Goal: Task Accomplishment & Management: Use online tool/utility

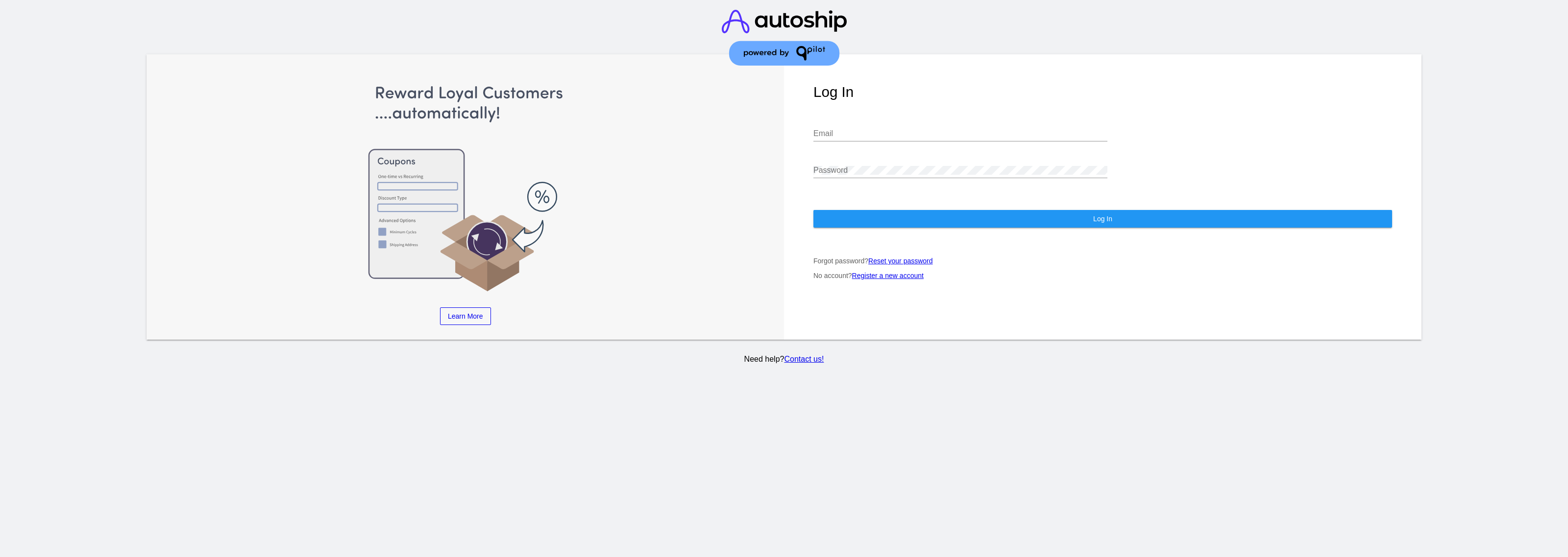
click at [935, 112] on div "Log In Email Password Log In Forgot password? Reset your password No account? R…" at bounding box center [1102, 197] width 638 height 285
click at [924, 131] on input "Email" at bounding box center [960, 134] width 294 height 9
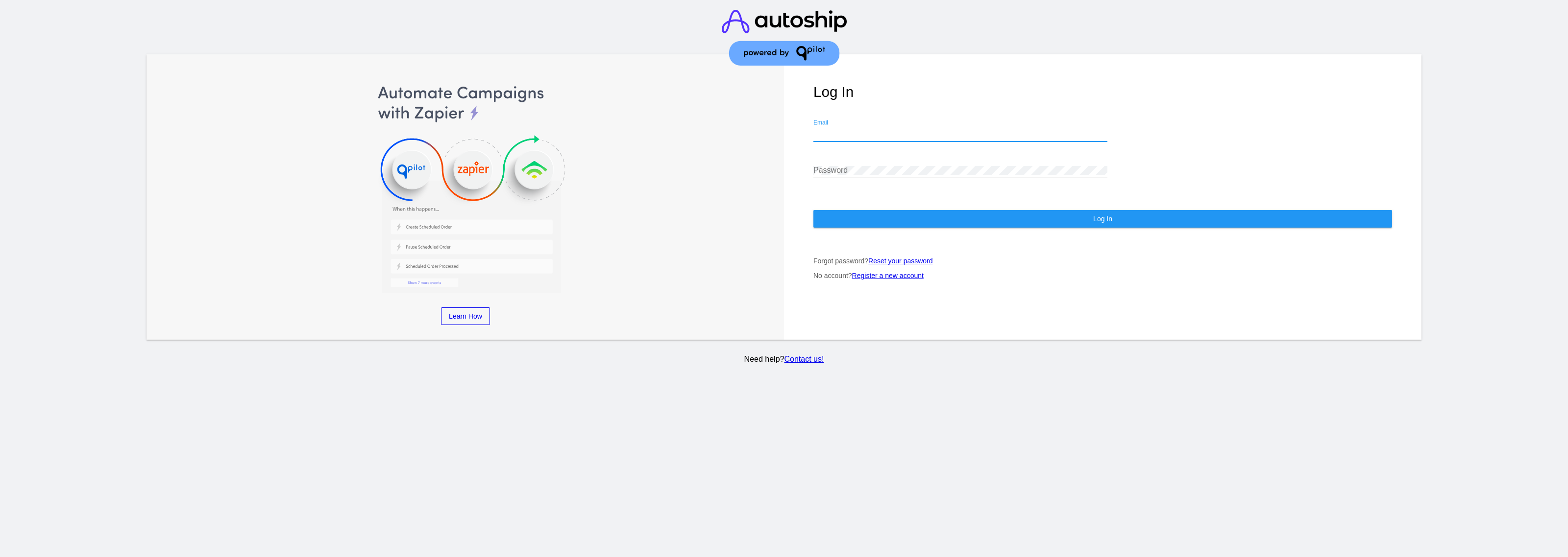
click at [889, 136] on input "Email" at bounding box center [960, 134] width 294 height 9
paste input "erikson@qpilot.cloud"
type input "erikson@qpilot.cloud"
click at [885, 145] on div "erikson@qpilot.cloud Email" at bounding box center [960, 135] width 294 height 32
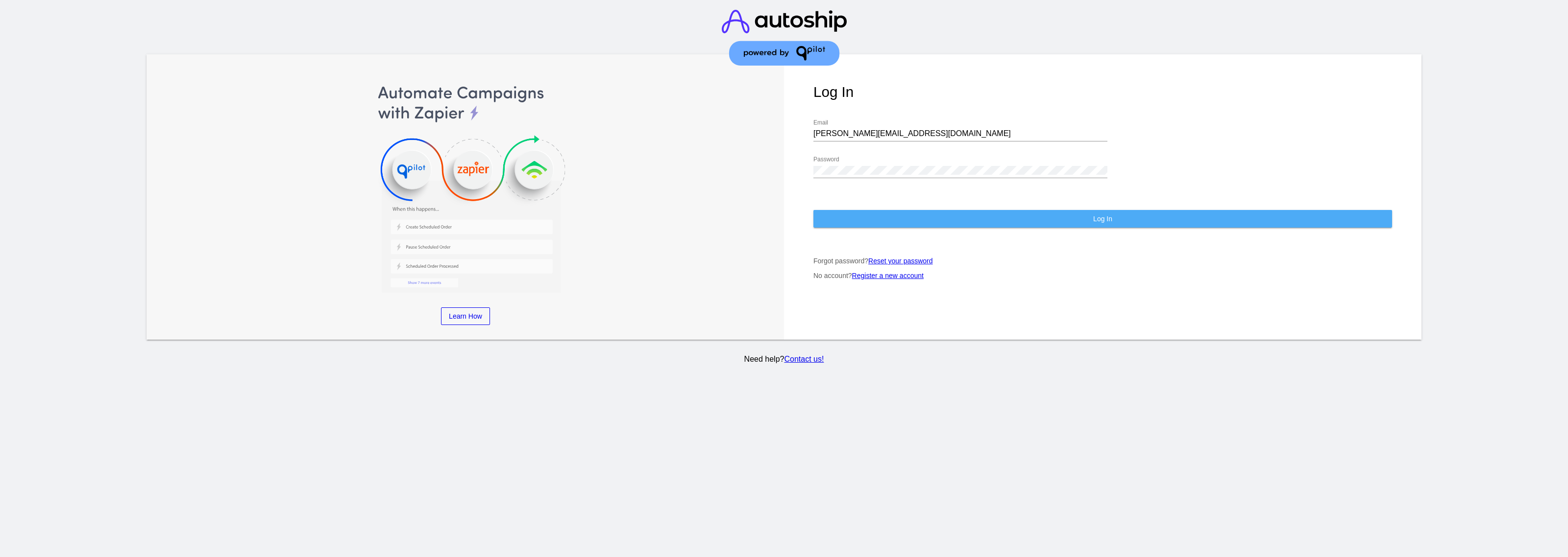
click at [909, 214] on button "Log In" at bounding box center [1102, 219] width 579 height 18
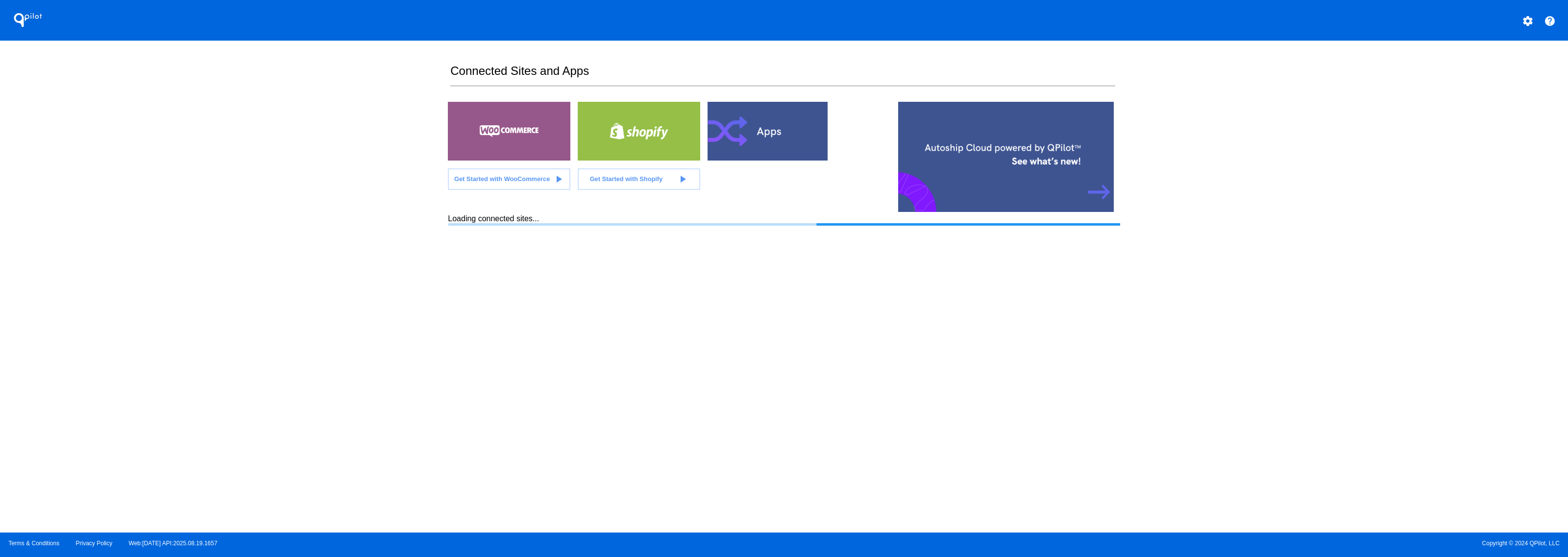
click at [1519, 21] on button "settings" at bounding box center [1528, 20] width 19 height 19
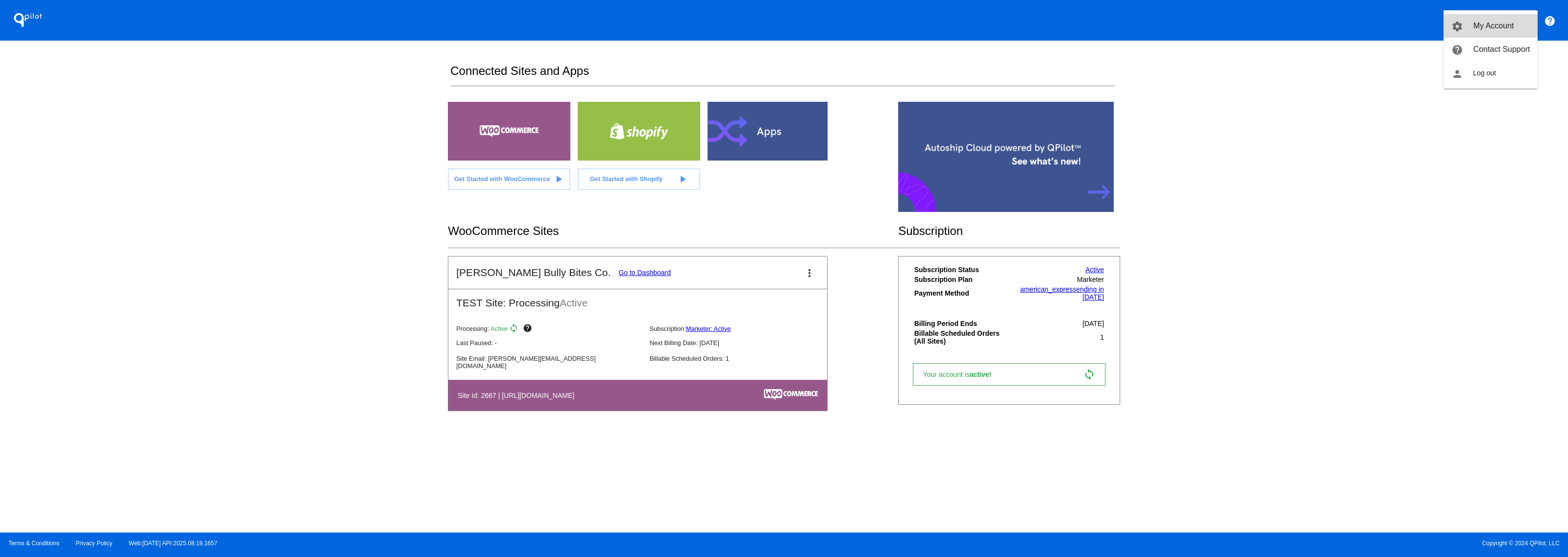
click at [1492, 28] on span "My Account" at bounding box center [1494, 25] width 41 height 8
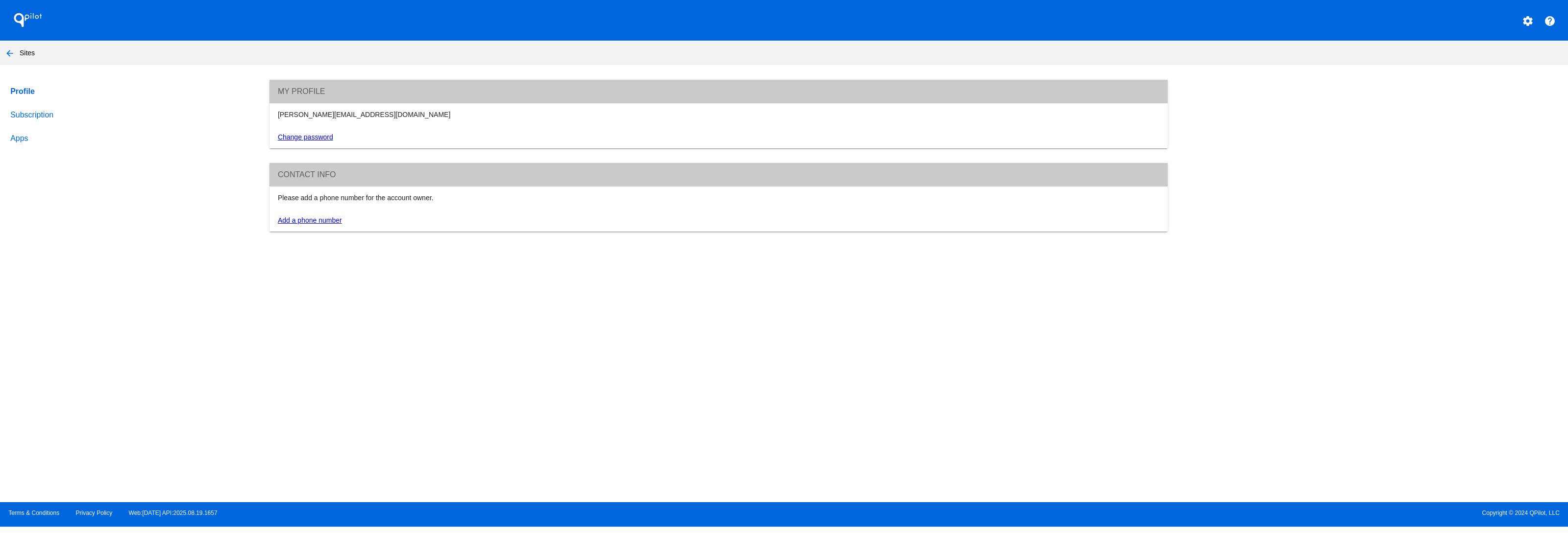
click at [18, 50] on button "arrow_back" at bounding box center [10, 53] width 19 height 19
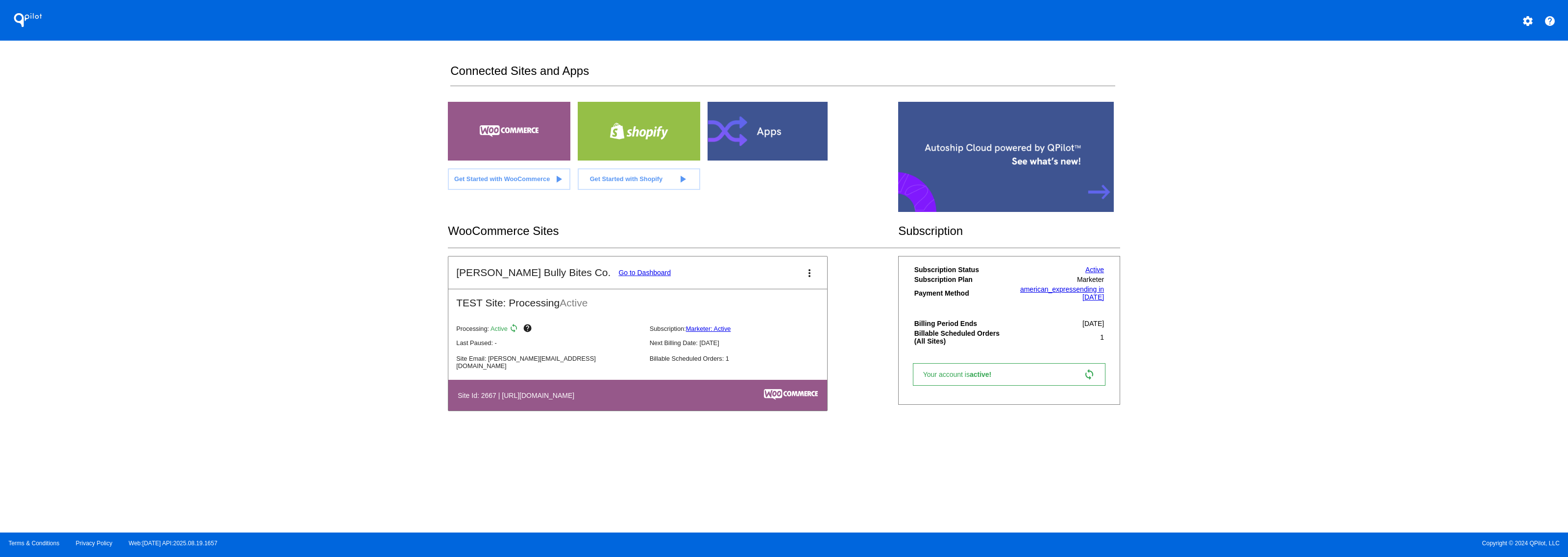
click at [799, 270] on mat-card-header "Erikson's Bully Bites Co. Go to Dashboard more_vert" at bounding box center [638, 273] width 378 height 32
click at [807, 270] on mat-icon "more_vert" at bounding box center [810, 273] width 12 height 12
click at [764, 276] on span "dashboard" at bounding box center [776, 277] width 37 height 8
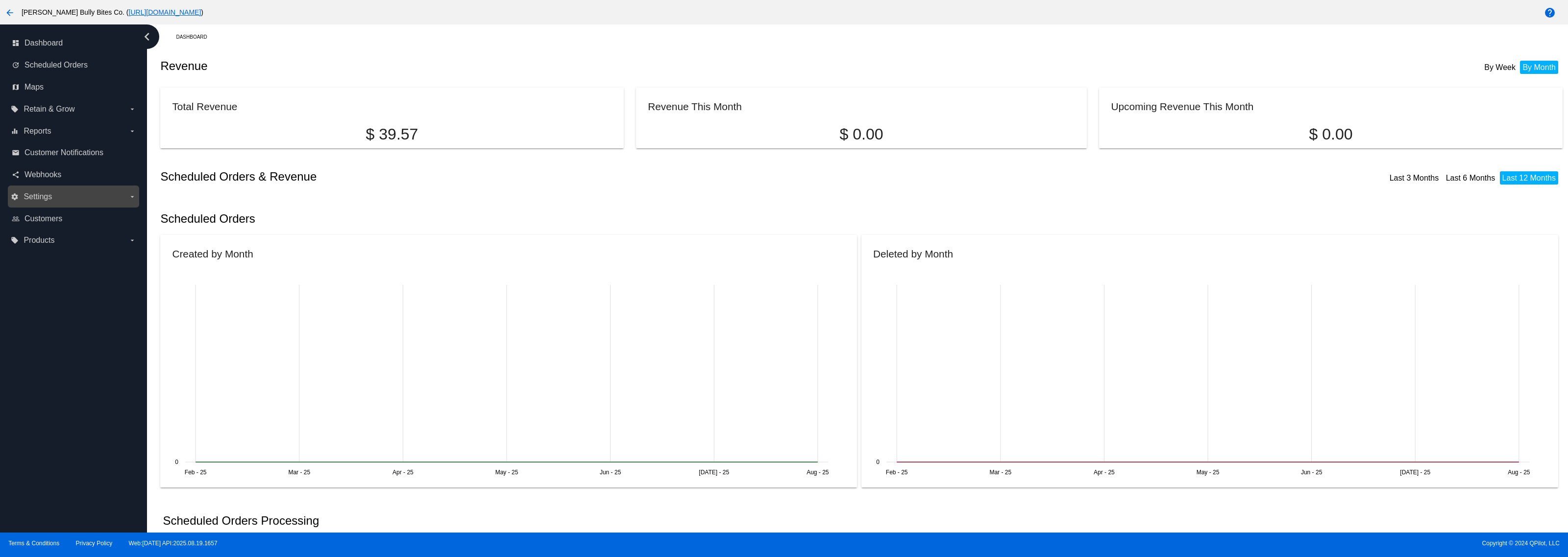
click at [104, 194] on label "settings Settings arrow_drop_down" at bounding box center [73, 197] width 125 height 16
click at [0, 0] on input "settings Settings arrow_drop_down" at bounding box center [0, 0] width 0 height 0
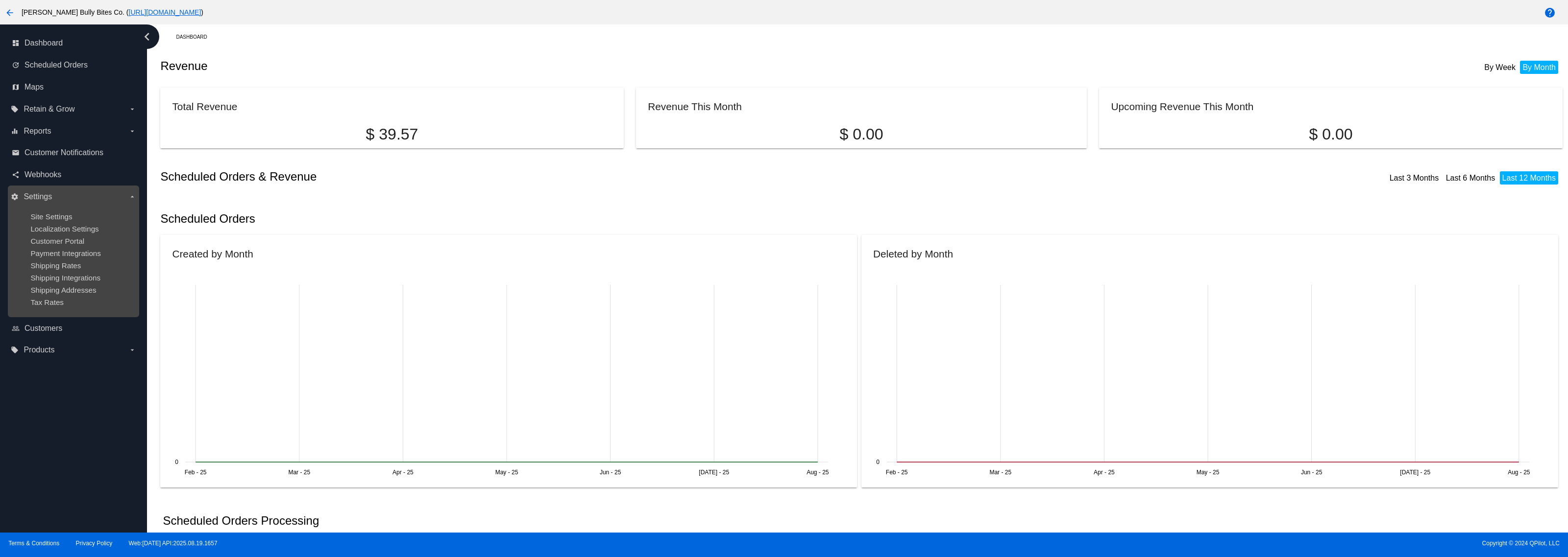
click at [86, 216] on div "Site Settings" at bounding box center [81, 216] width 101 height 8
click at [50, 214] on span "Site Settings" at bounding box center [51, 216] width 42 height 8
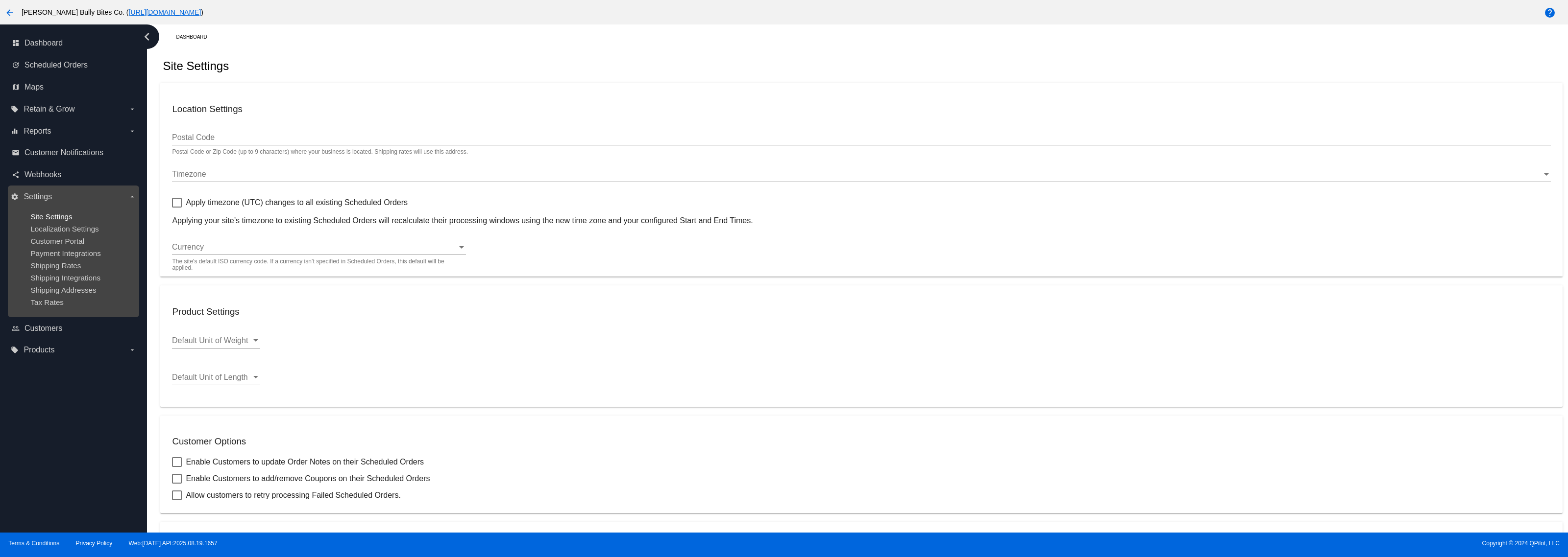
type input "00:02"
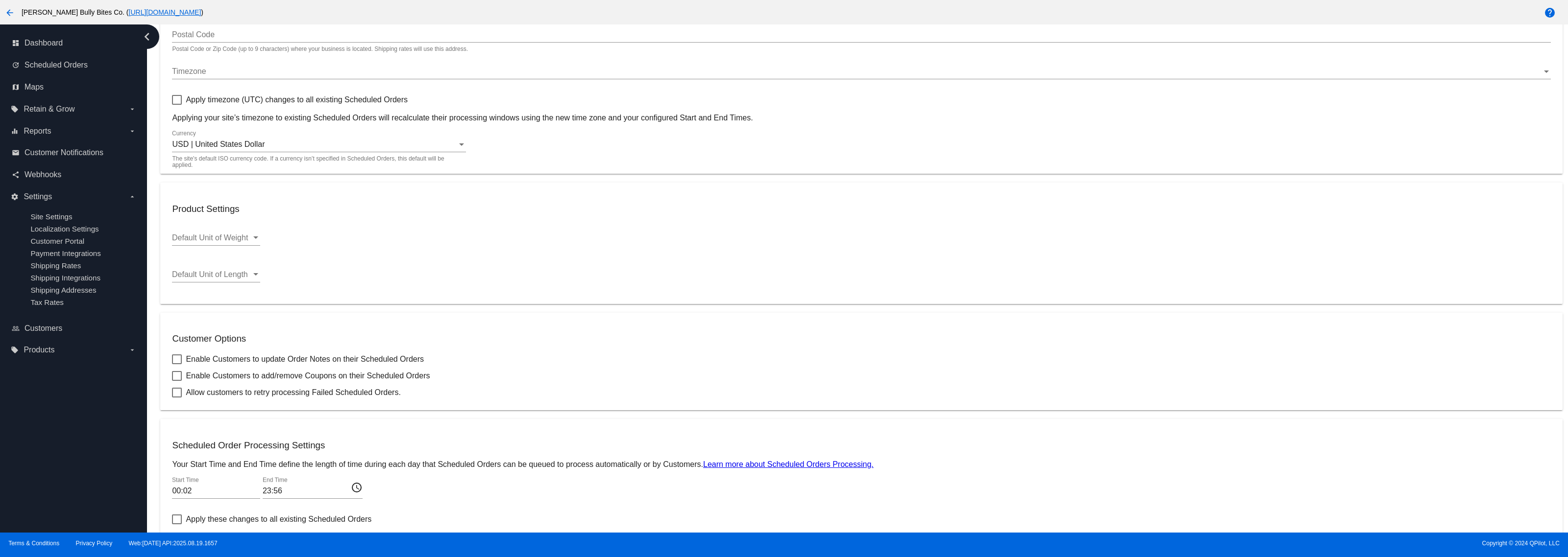
scroll to position [169, 0]
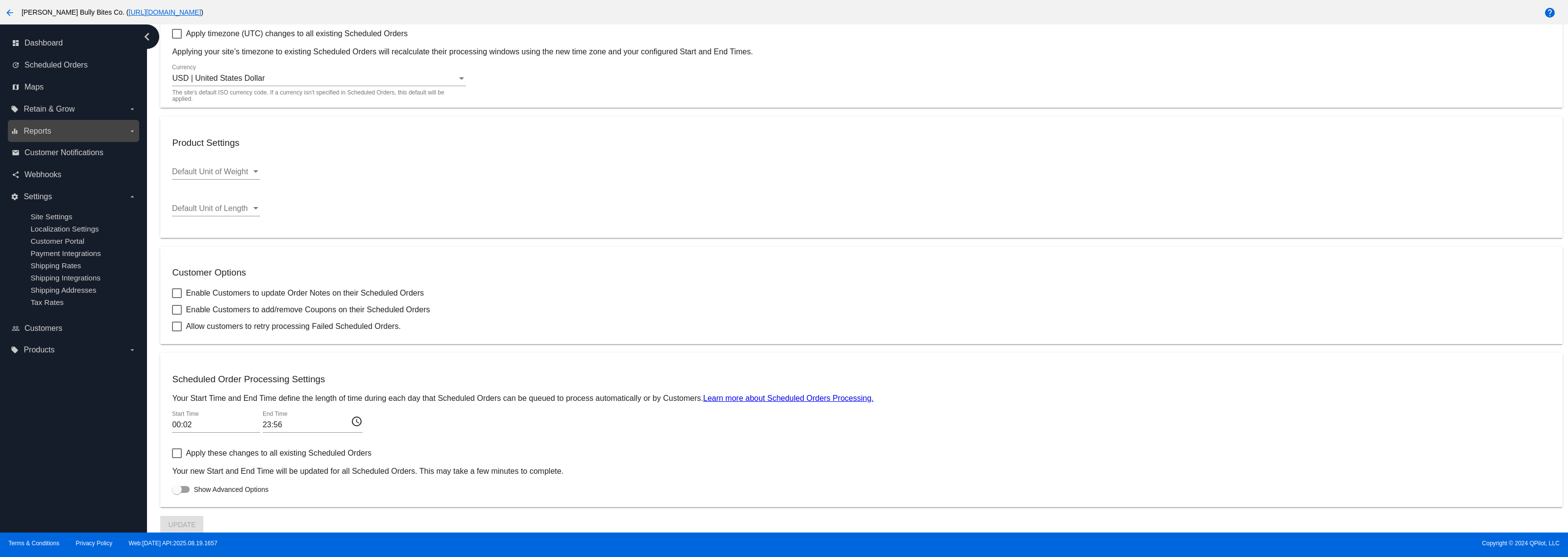
click at [75, 128] on label "equalizer Reports arrow_drop_down" at bounding box center [73, 131] width 125 height 16
click at [0, 0] on input "equalizer Reports arrow_drop_down" at bounding box center [0, 0] width 0 height 0
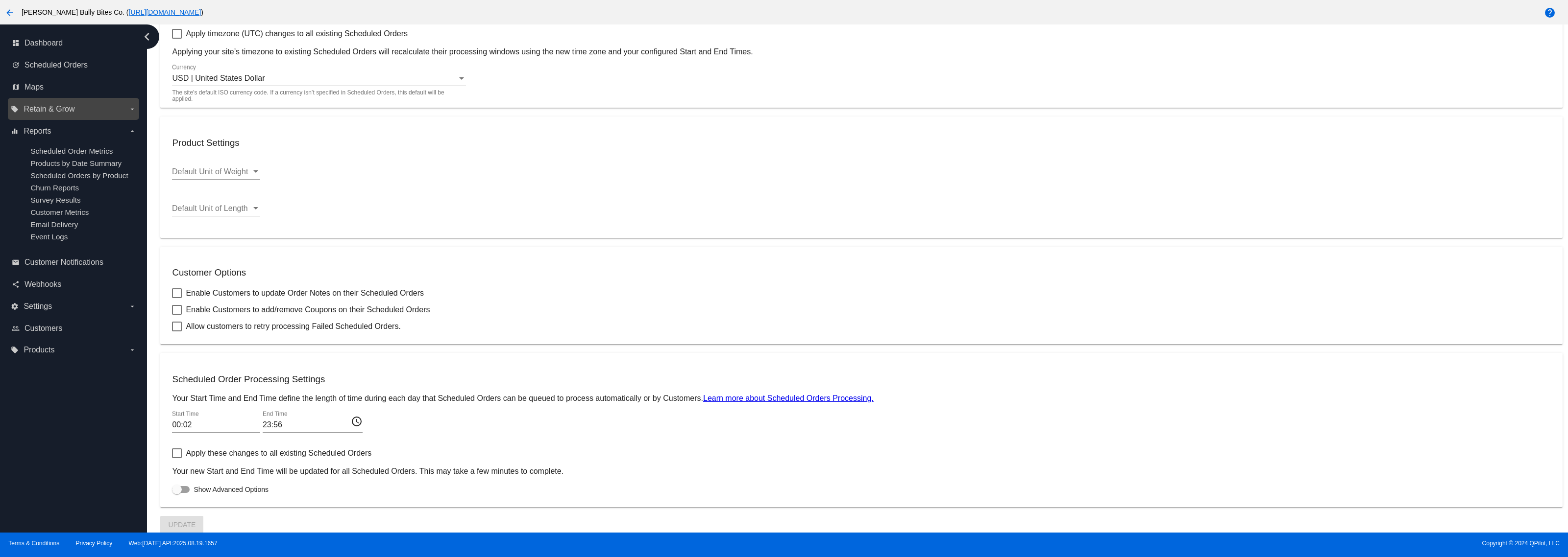
click at [81, 110] on label "local_offer Retain & Grow arrow_drop_down" at bounding box center [73, 109] width 125 height 16
click at [0, 0] on input "local_offer Retain & Grow arrow_drop_down" at bounding box center [0, 0] width 0 height 0
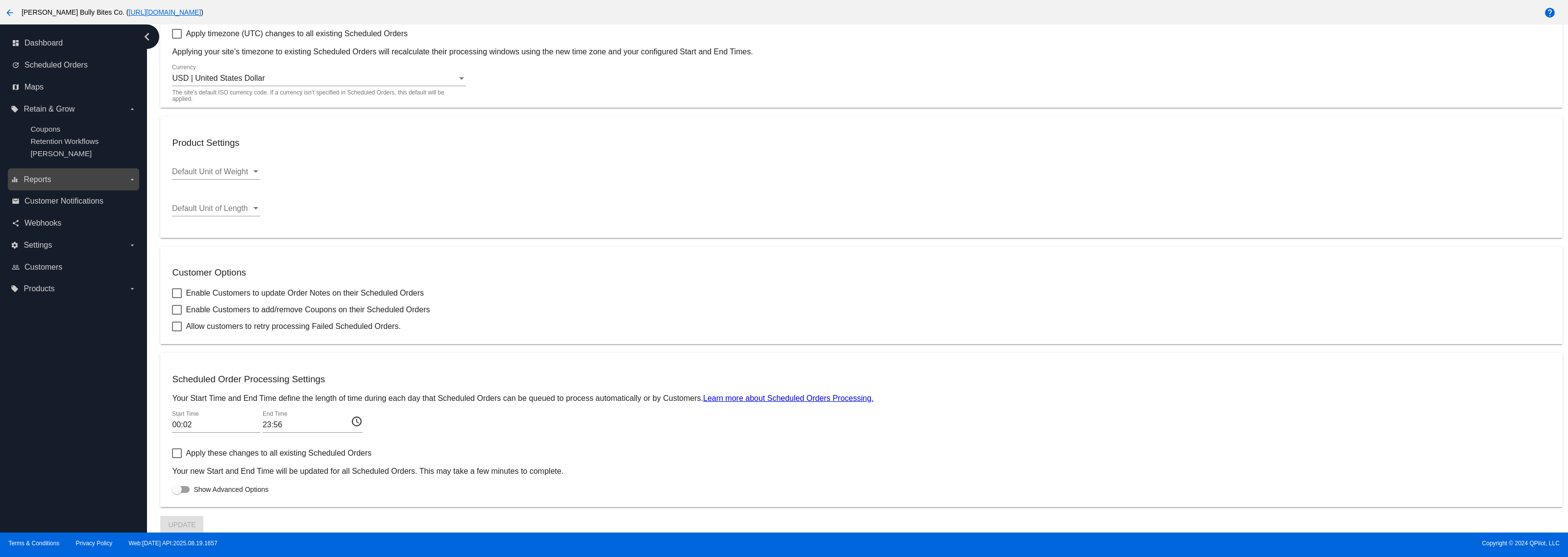
click at [77, 182] on label "equalizer Reports arrow_drop_down" at bounding box center [73, 179] width 125 height 16
click at [0, 0] on input "equalizer Reports arrow_drop_down" at bounding box center [0, 0] width 0 height 0
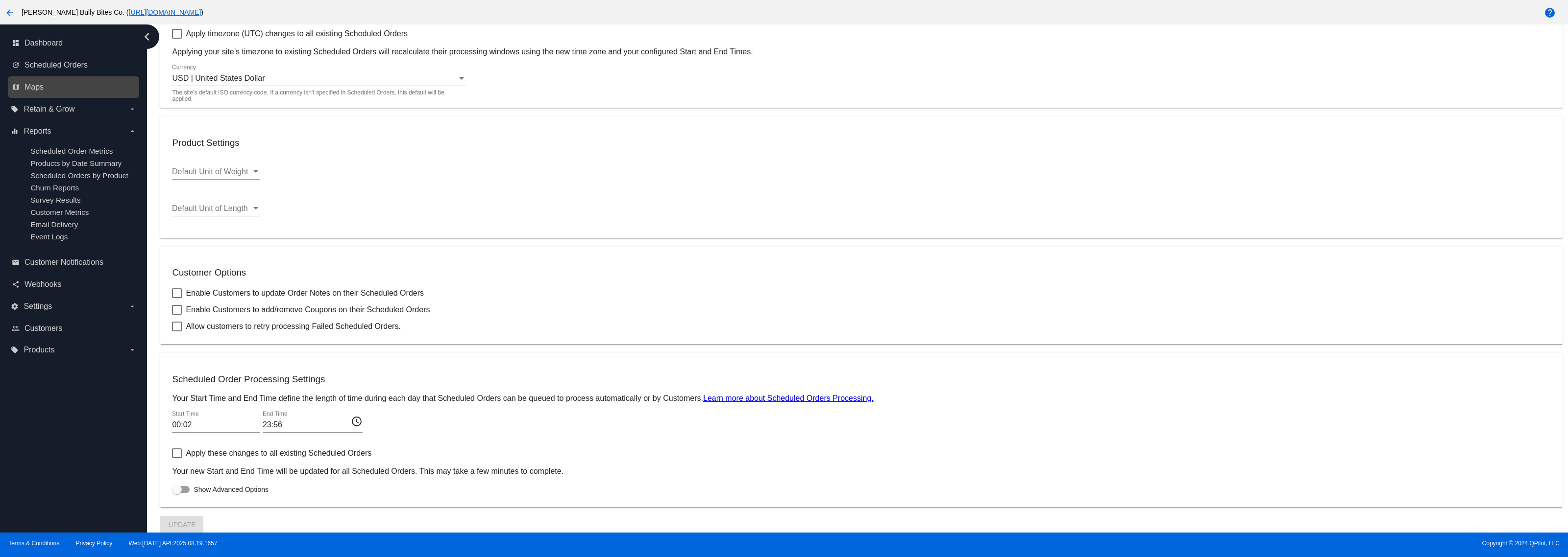
click at [87, 84] on link "map Maps" at bounding box center [74, 87] width 124 height 16
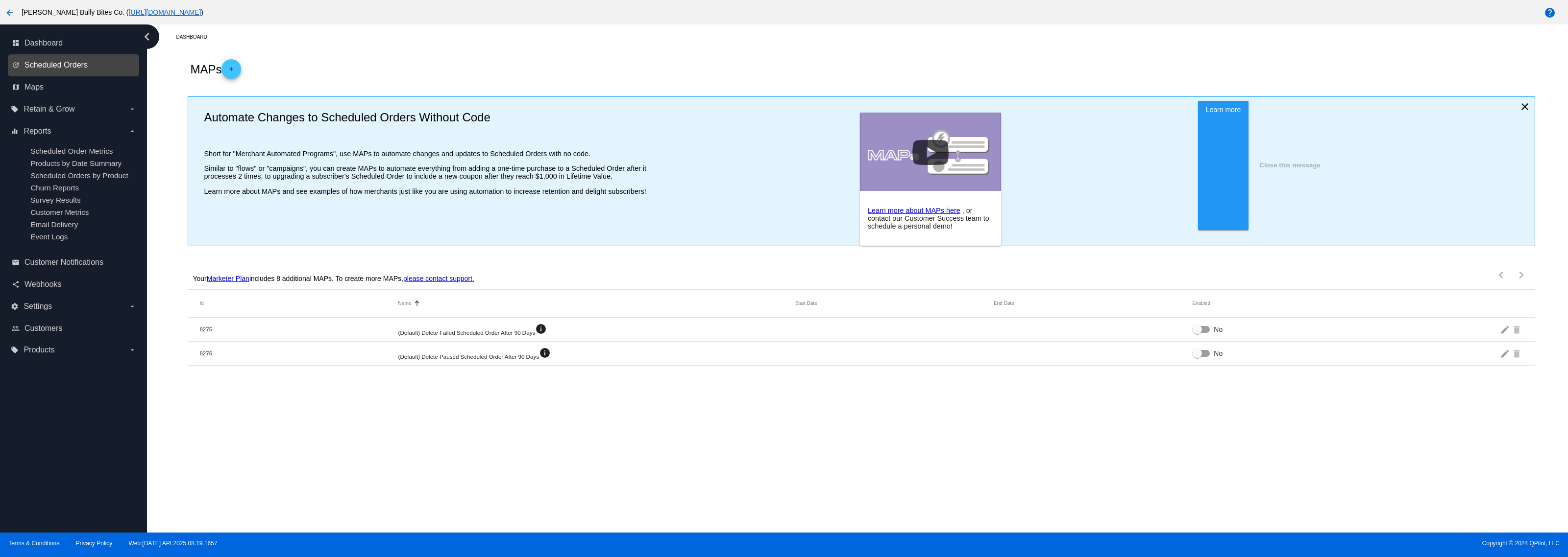
click at [60, 65] on span "Scheduled Orders" at bounding box center [56, 66] width 63 height 9
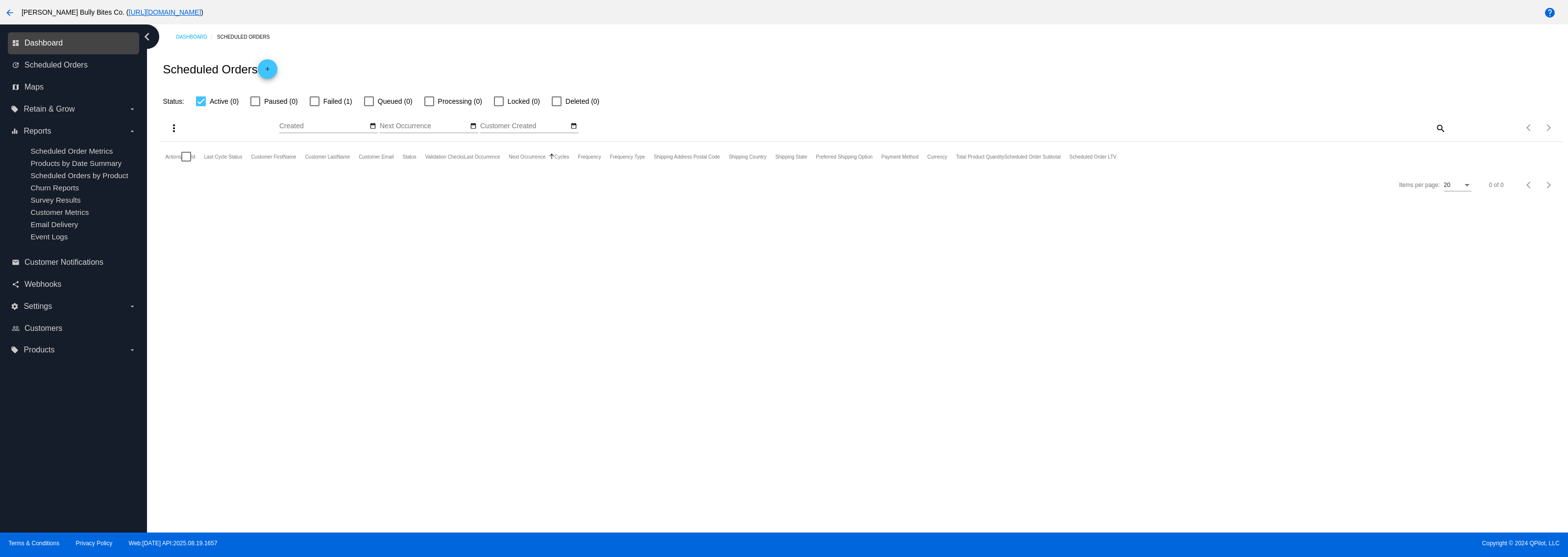
click at [49, 39] on span "Dashboard" at bounding box center [43, 43] width 38 height 9
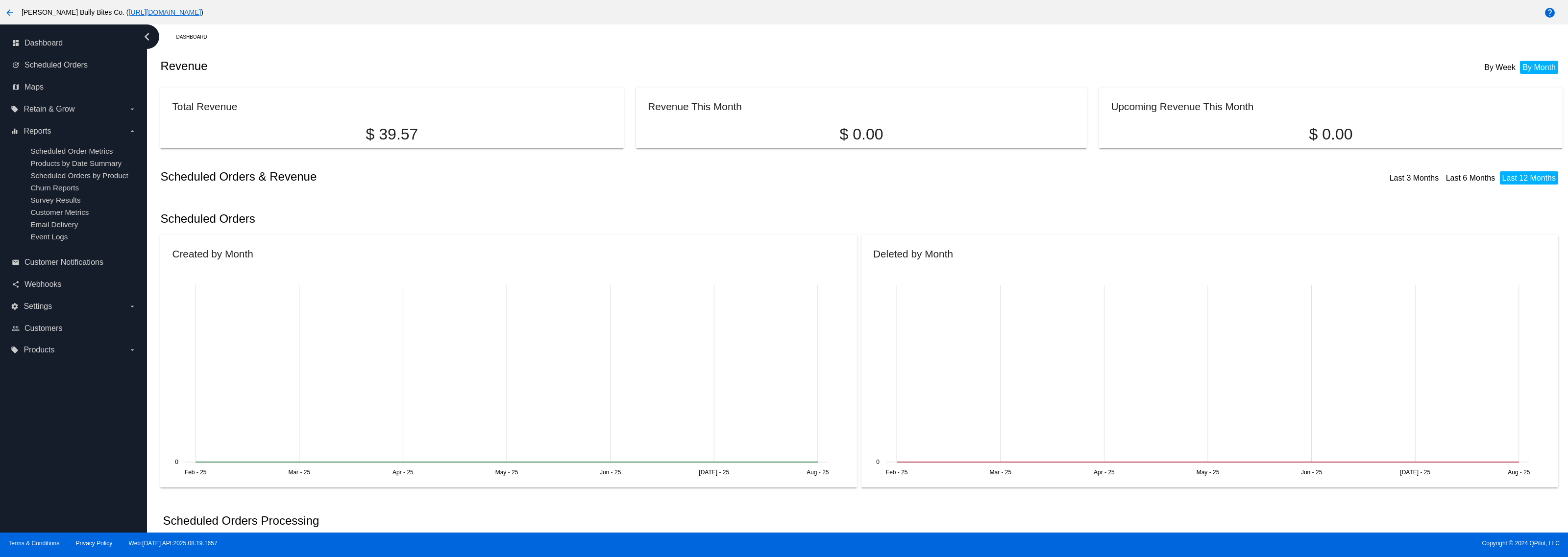
click at [4, 10] on mat-icon "arrow_back" at bounding box center [10, 13] width 12 height 12
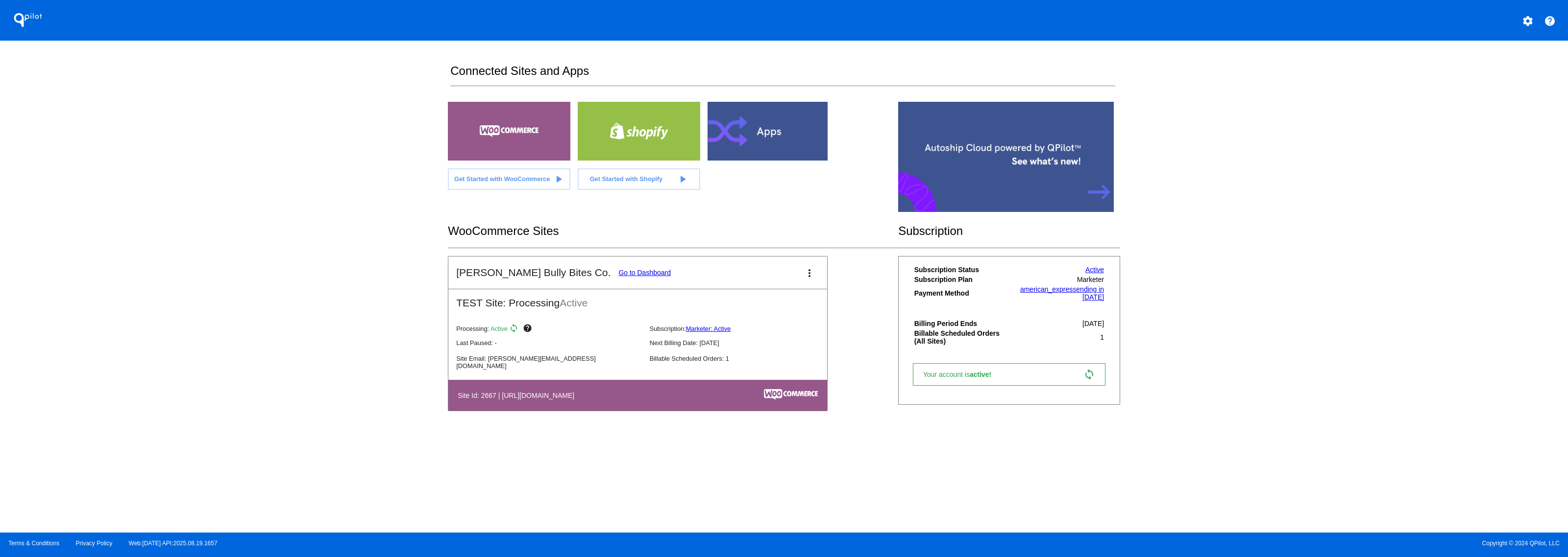
click at [802, 273] on button "more_vert" at bounding box center [809, 273] width 19 height 19
click at [778, 297] on link "edit edit" at bounding box center [773, 302] width 91 height 24
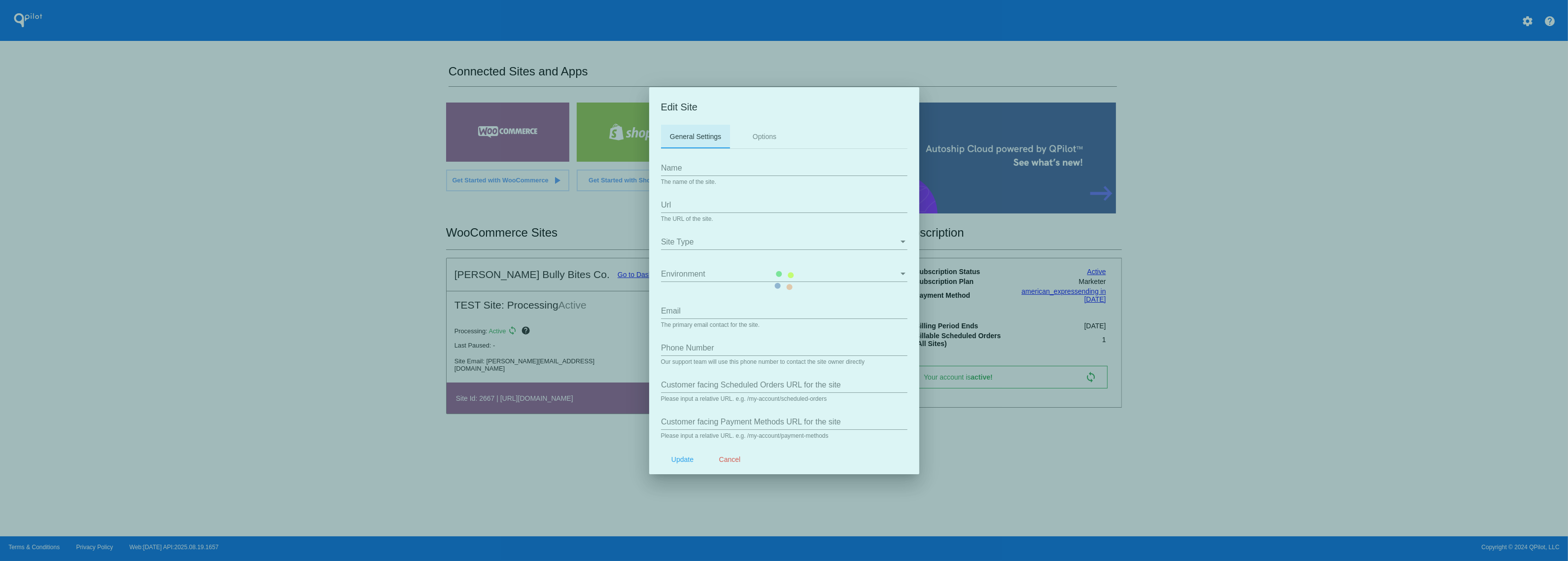
type input "[PERSON_NAME]#039;s Bully Bites Co."
type input "https://woocommerce-753422-5287328.cloudwaysapps.com"
type input "david@qpilot.cloud"
type input "/my-account/scheduled-orders/"
type input "/my-account/payment-methods"
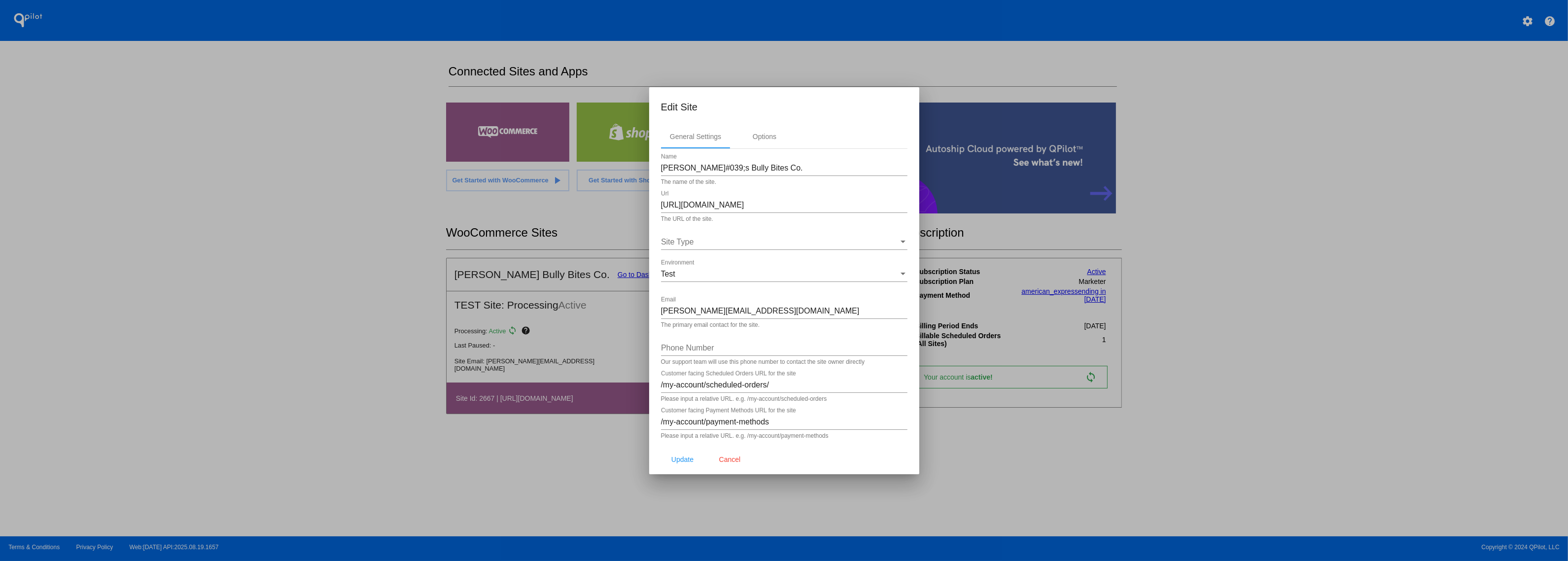
click at [768, 154] on div "Erikson&#039;s Bully Bites Co. Name" at bounding box center [784, 165] width 247 height 22
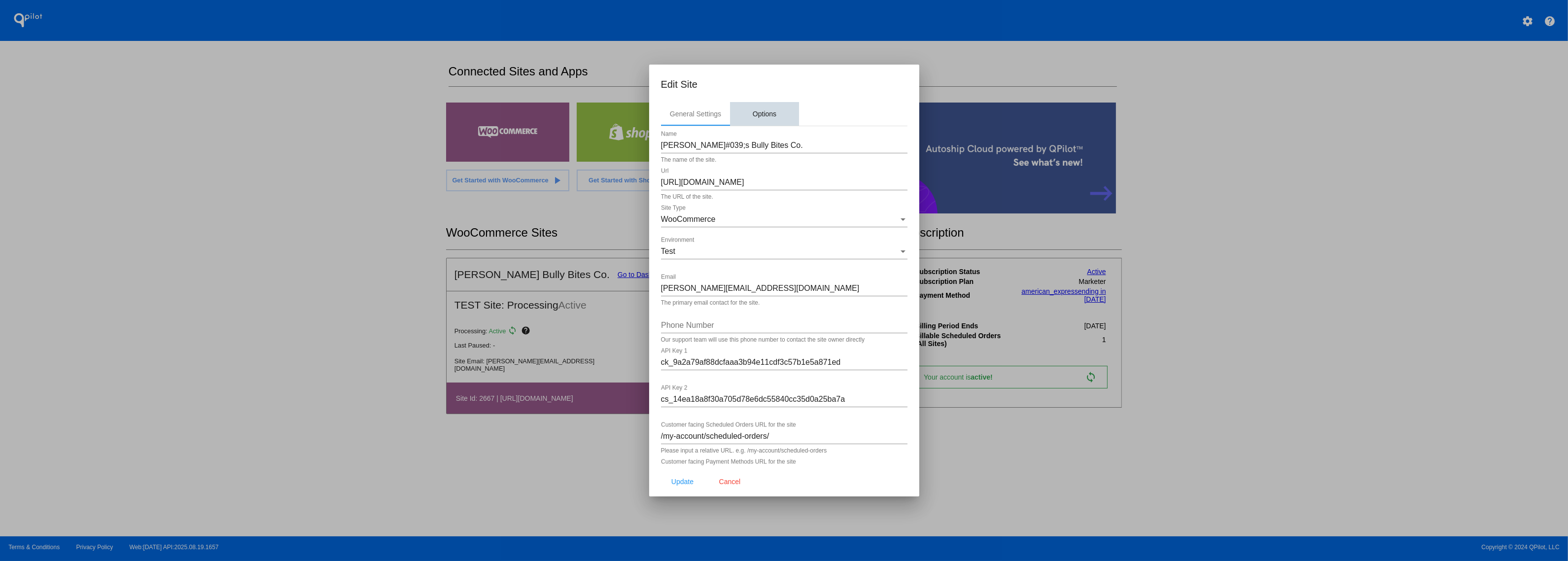
click at [768, 117] on div "Options" at bounding box center [765, 114] width 24 height 8
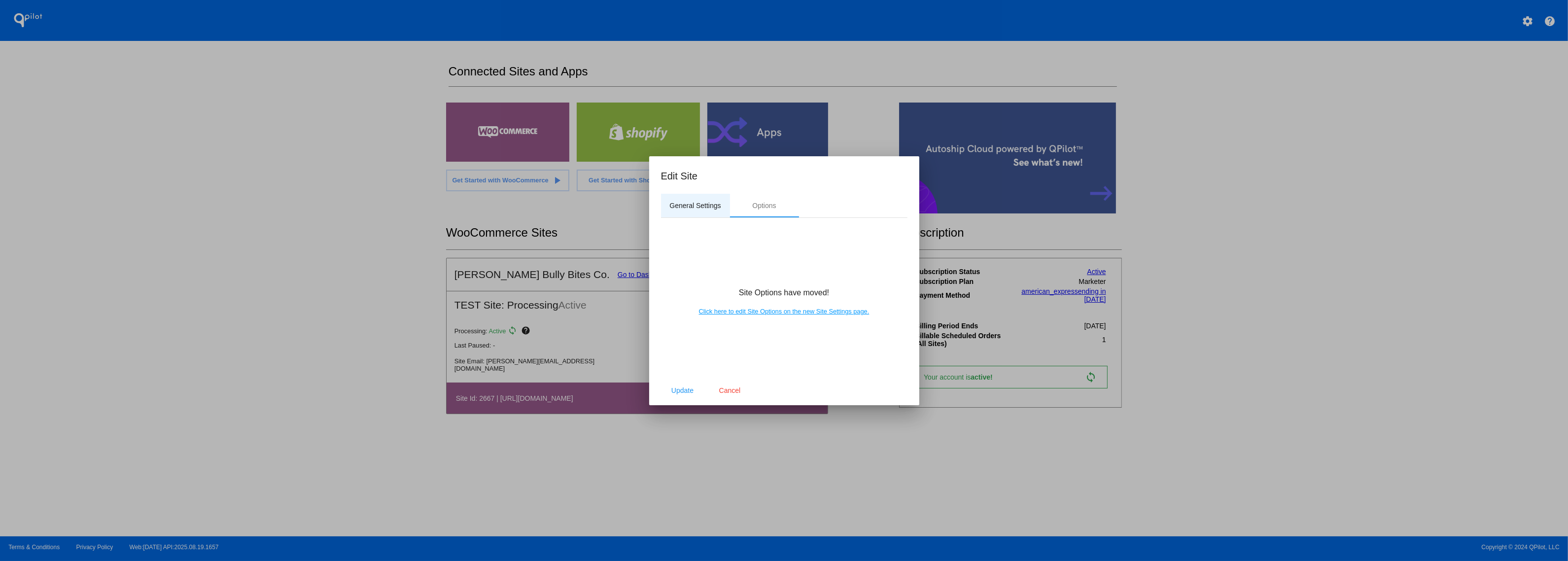
click at [688, 202] on div "General Settings" at bounding box center [695, 206] width 51 height 8
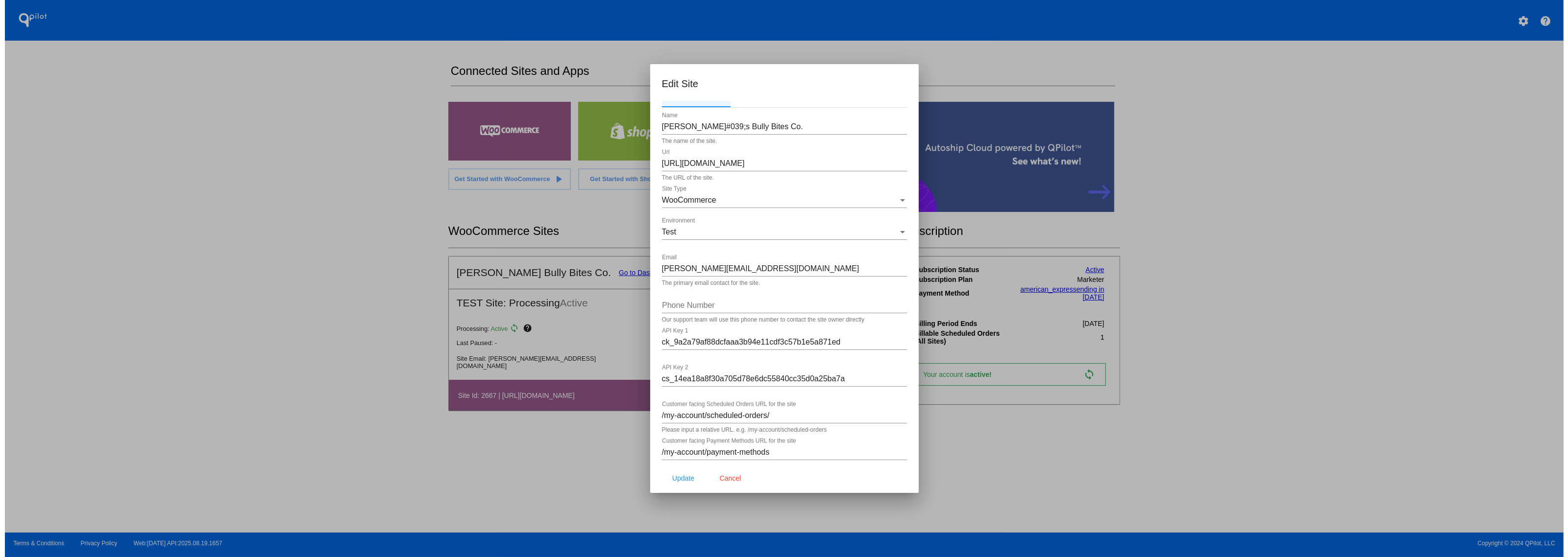
scroll to position [26, 0]
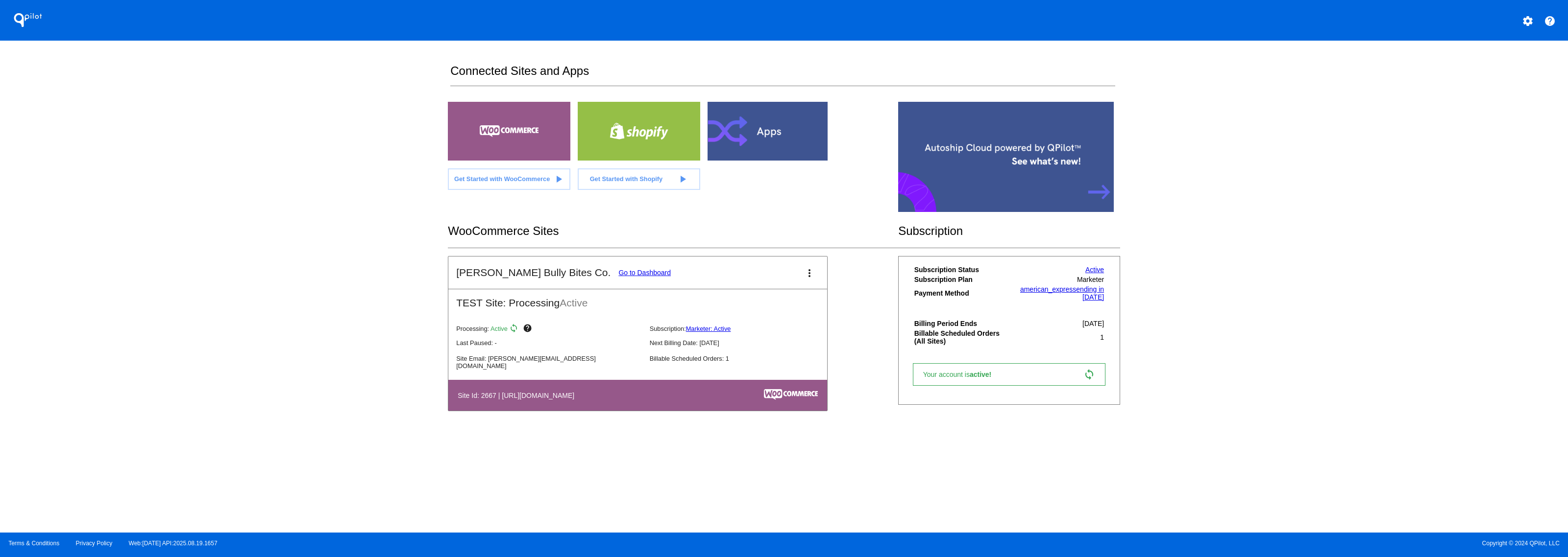
click at [1529, 21] on mat-icon "settings" at bounding box center [1528, 21] width 12 height 12
click at [1492, 28] on span "My Account" at bounding box center [1494, 25] width 41 height 8
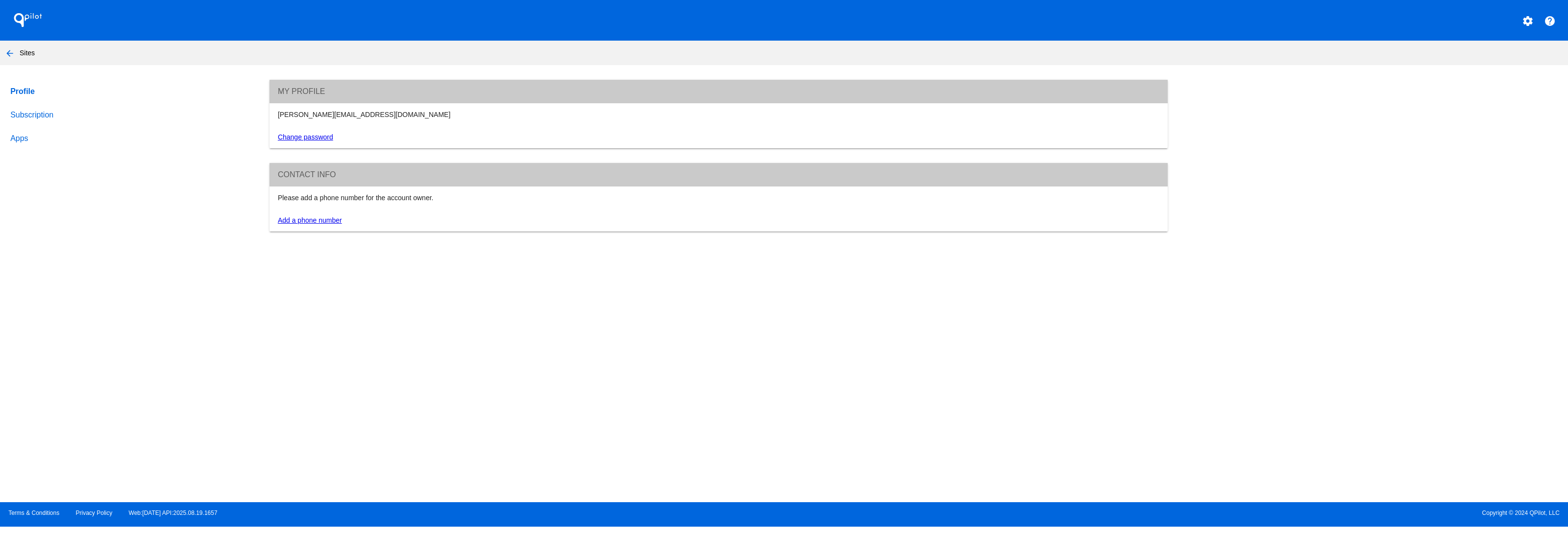
click at [38, 123] on link "Subscription" at bounding box center [130, 115] width 244 height 24
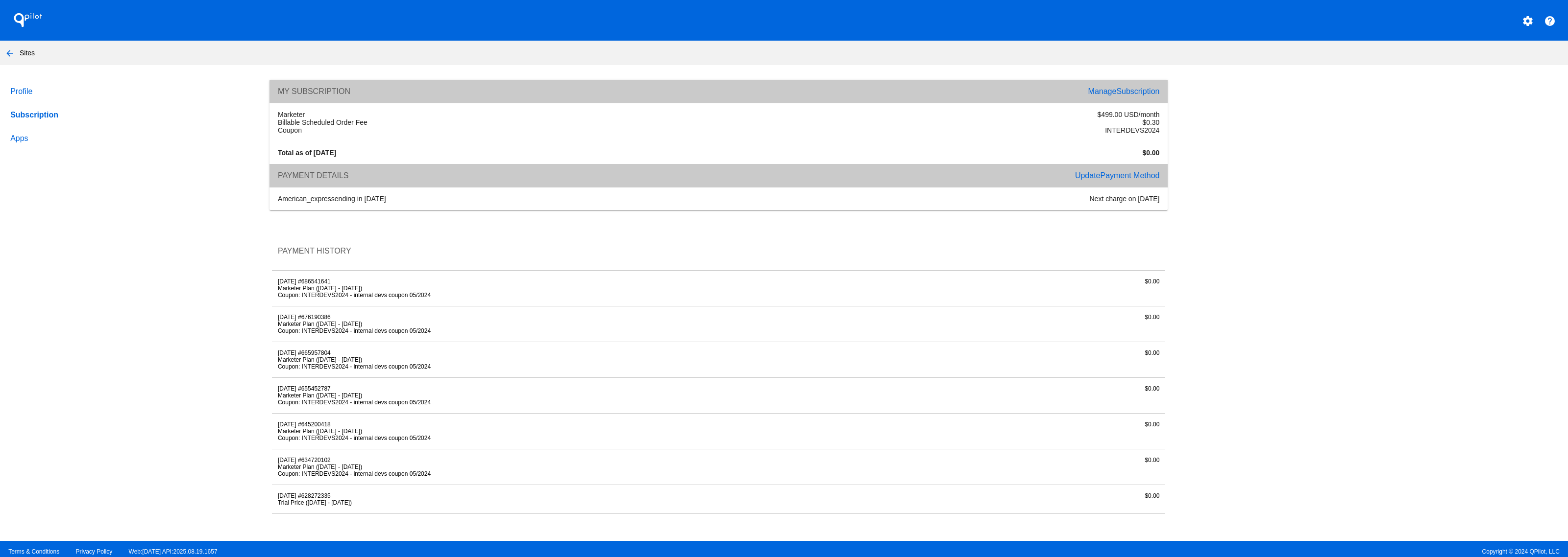
click at [13, 142] on link "Apps" at bounding box center [130, 139] width 244 height 24
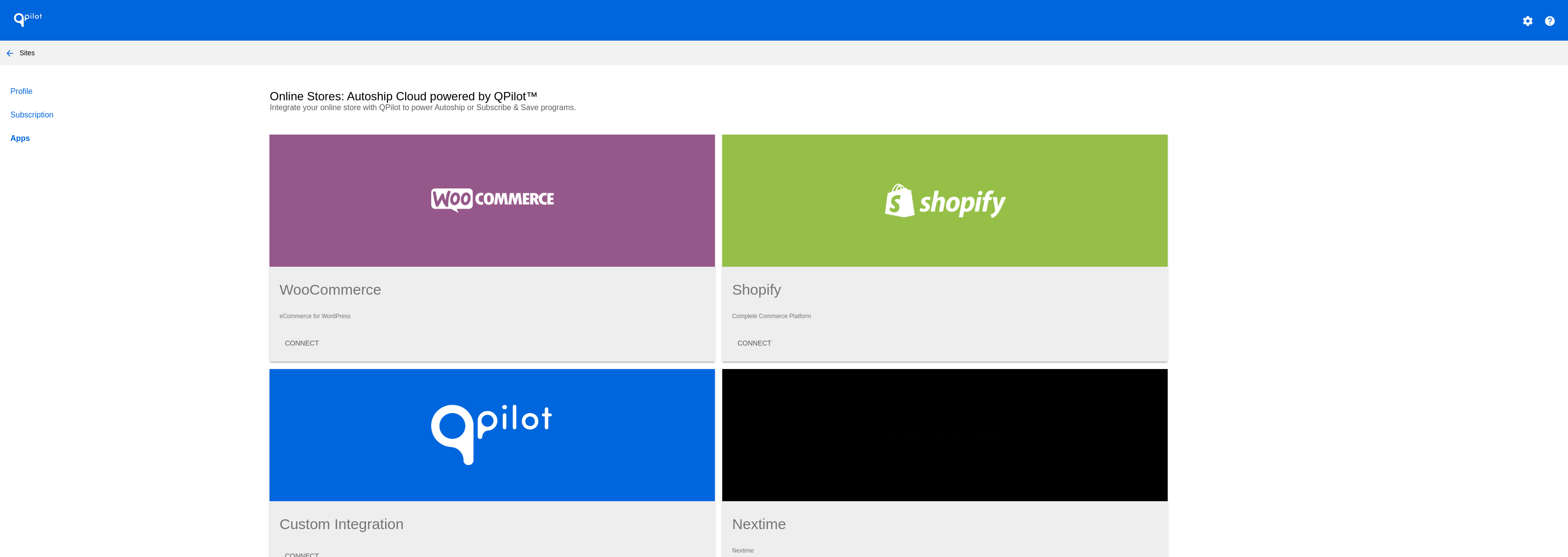
click at [21, 47] on nav "arrow_back Sites" at bounding box center [784, 53] width 1568 height 25
click at [13, 51] on mat-icon "arrow_back" at bounding box center [10, 54] width 12 height 12
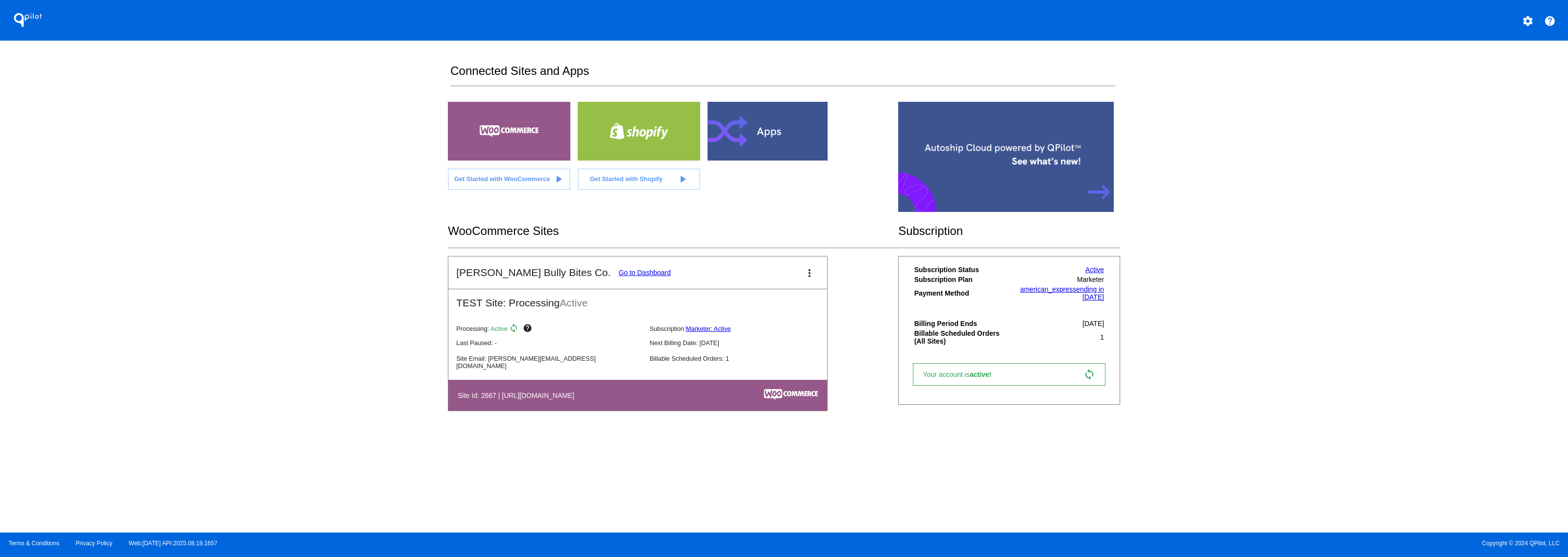
click at [812, 268] on mat-icon "more_vert" at bounding box center [810, 273] width 12 height 12
click at [790, 280] on span "dashboard" at bounding box center [776, 277] width 37 height 8
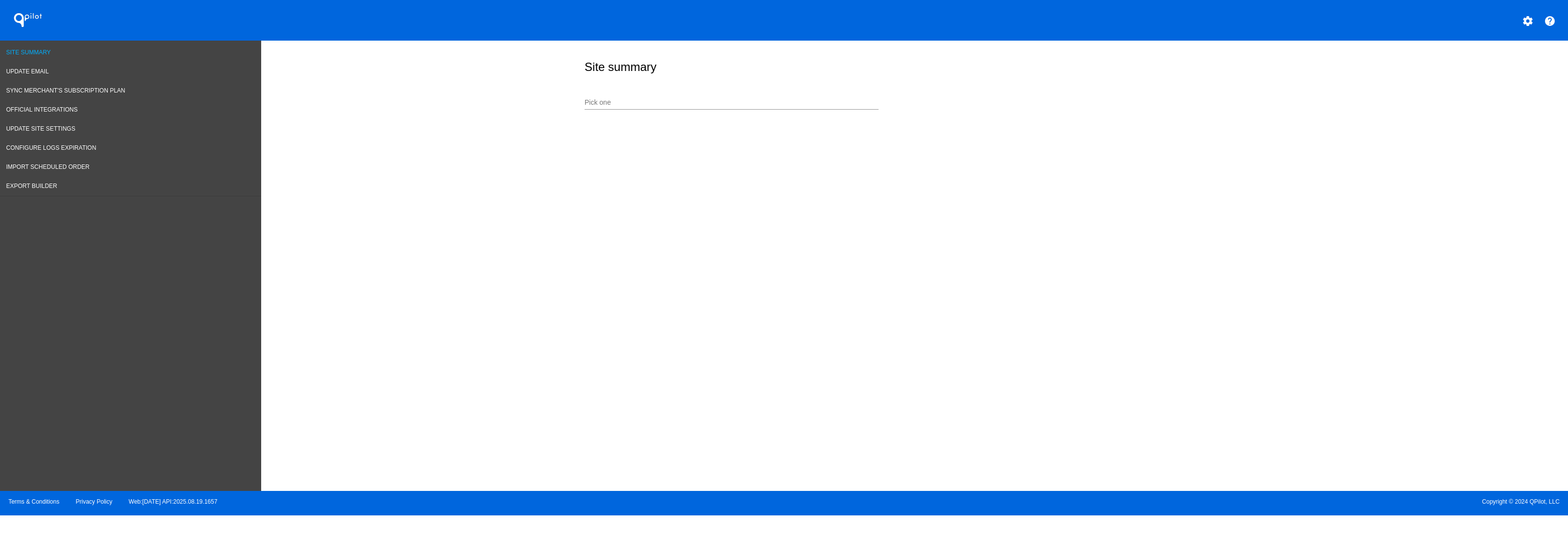
click at [81, 52] on link "Site Summary" at bounding box center [130, 53] width 261 height 19
click at [49, 185] on span "Export Builder" at bounding box center [32, 185] width 51 height 7
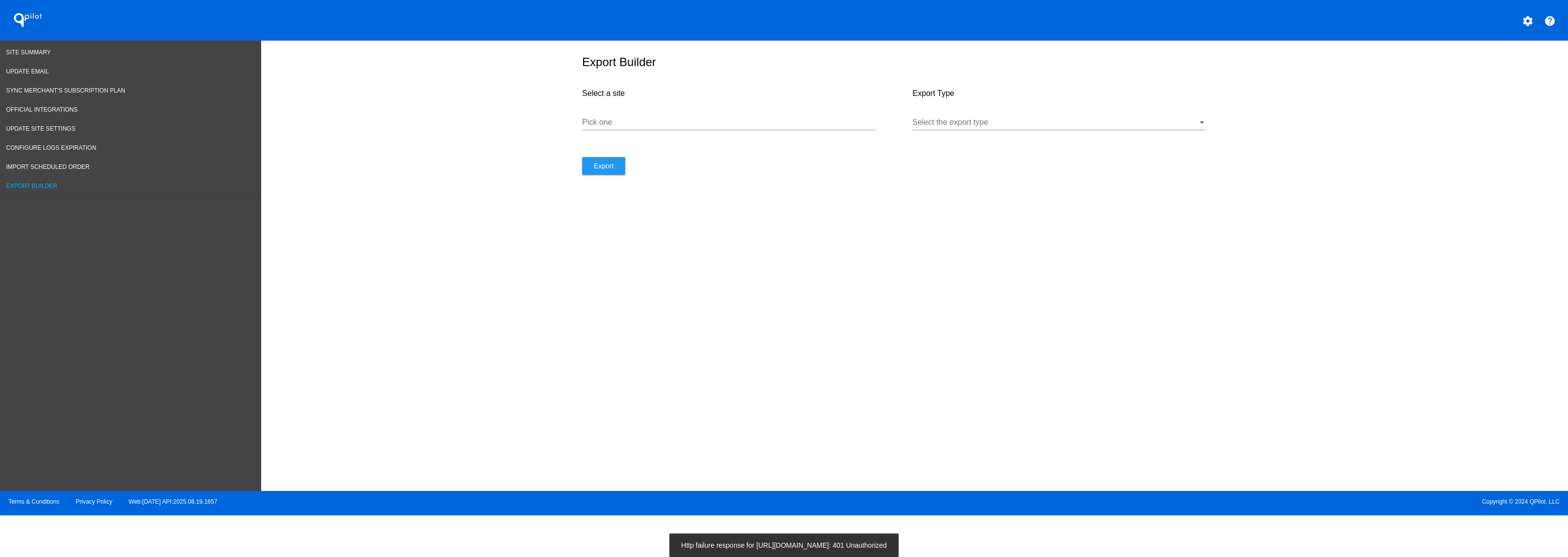
click at [679, 125] on input "Pick one" at bounding box center [729, 123] width 294 height 9
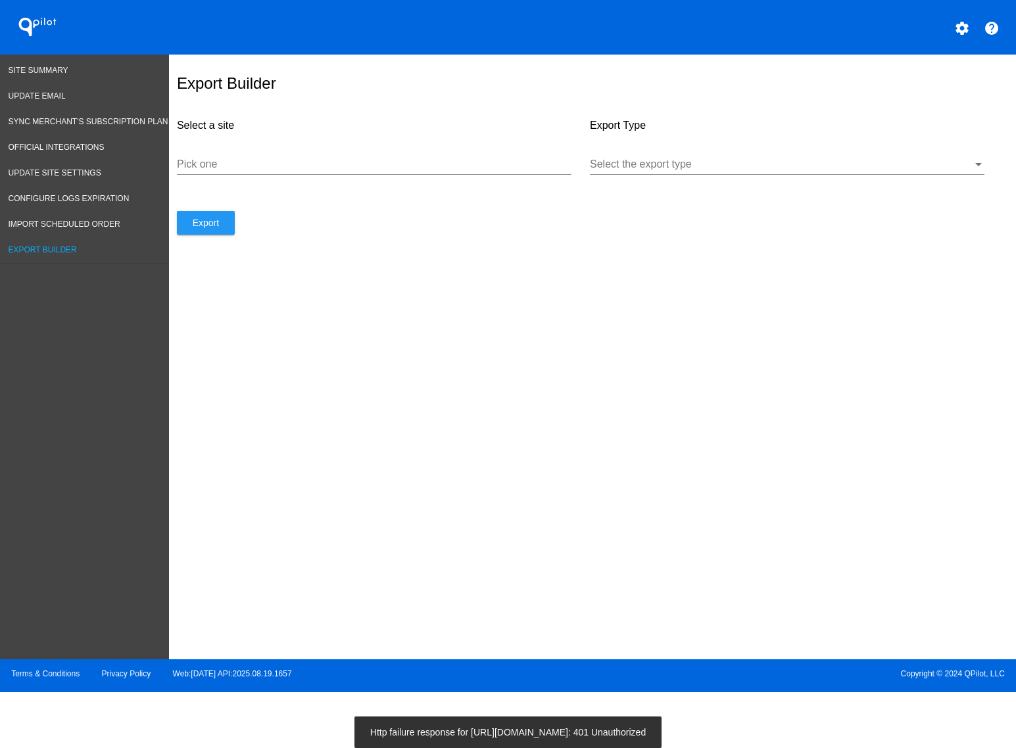
click at [233, 174] on div "Pick one" at bounding box center [374, 166] width 395 height 43
click at [241, 162] on input "Pick one" at bounding box center [374, 165] width 395 height 12
click at [806, 179] on div "Select the export type" at bounding box center [787, 166] width 395 height 43
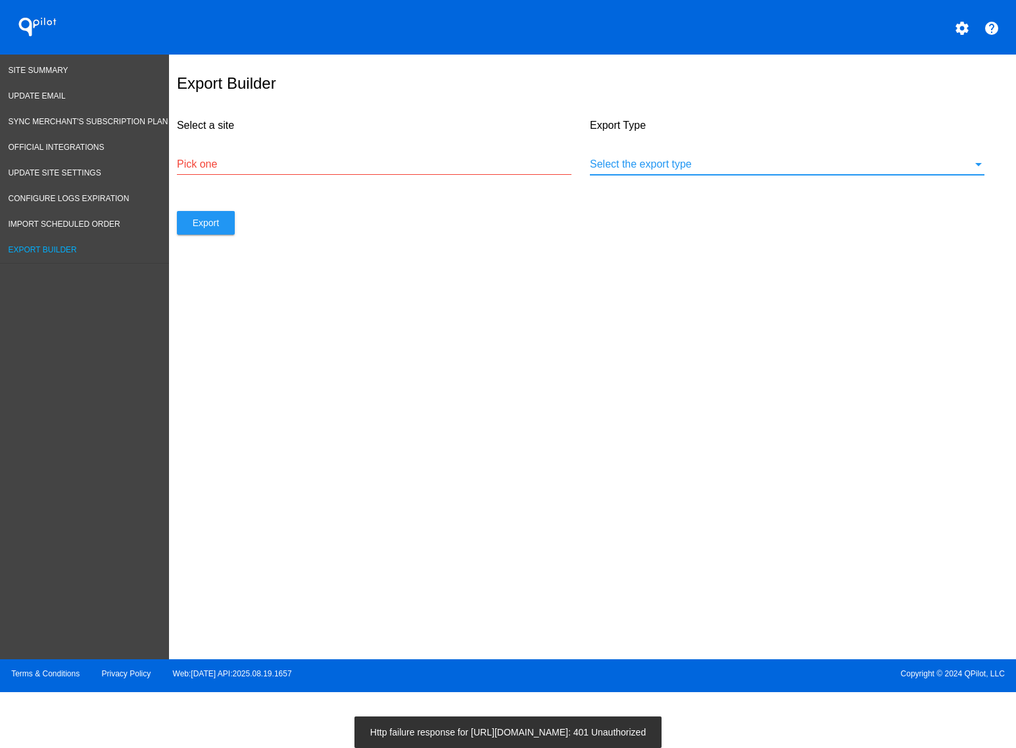
click at [806, 170] on div at bounding box center [781, 165] width 383 height 12
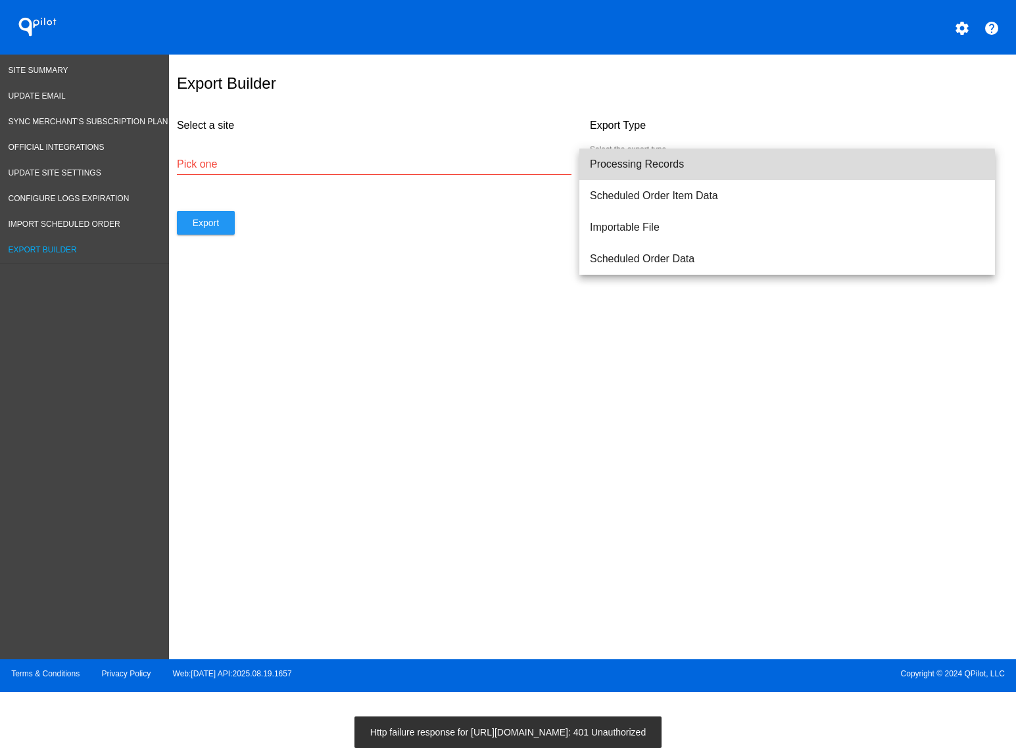
click at [725, 171] on span "Processing Records" at bounding box center [787, 165] width 395 height 32
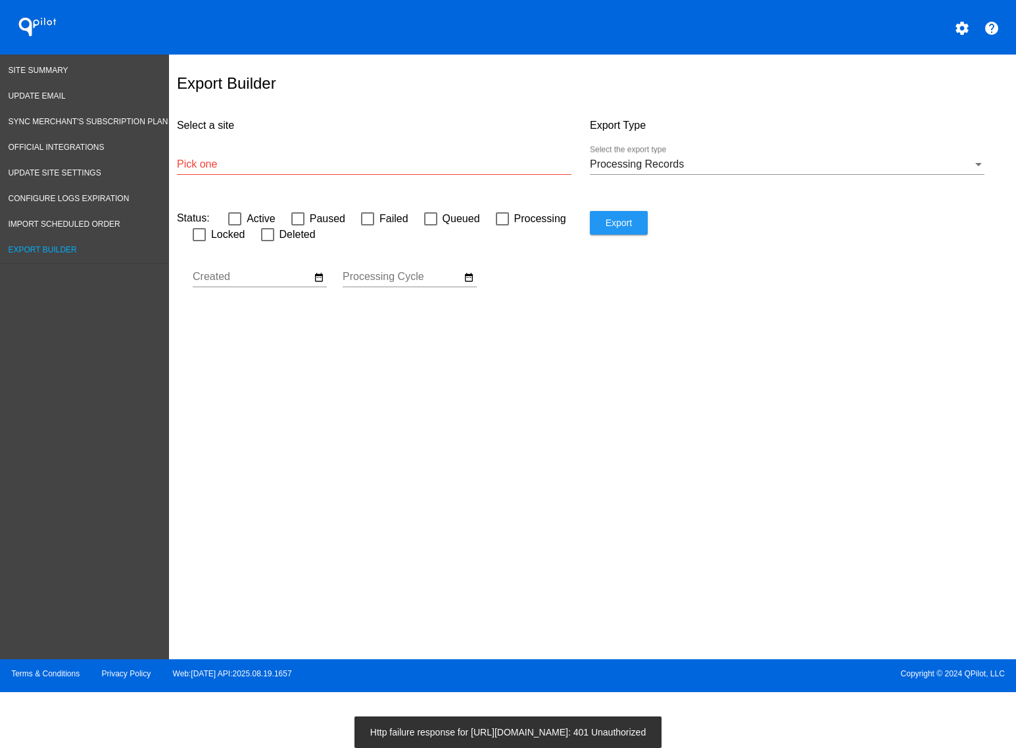
click at [303, 172] on div "Pick one" at bounding box center [374, 160] width 395 height 30
click at [293, 169] on input "Pick one" at bounding box center [374, 165] width 395 height 12
click at [284, 175] on div "Pick one" at bounding box center [374, 166] width 395 height 43
click at [331, 160] on input "Pick one" at bounding box center [374, 165] width 395 height 12
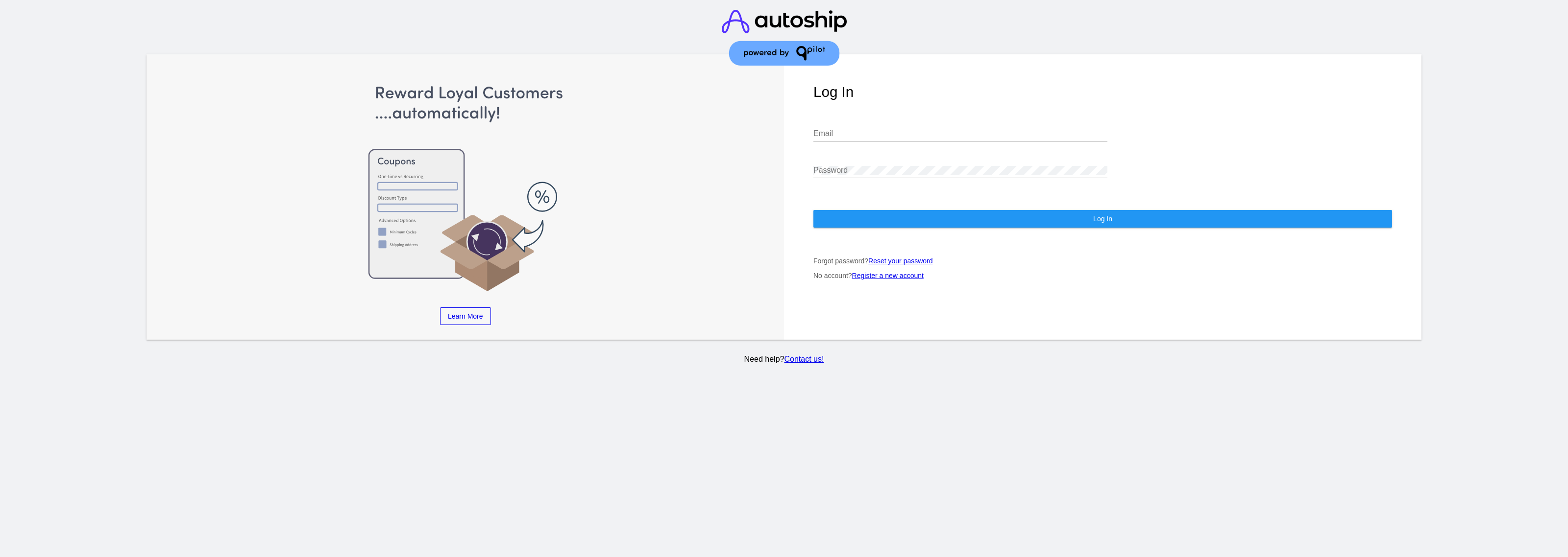
click at [757, 134] on input "Email" at bounding box center [960, 134] width 294 height 9
type input "[PERSON_NAME][EMAIL_ADDRESS][DOMAIN_NAME]"
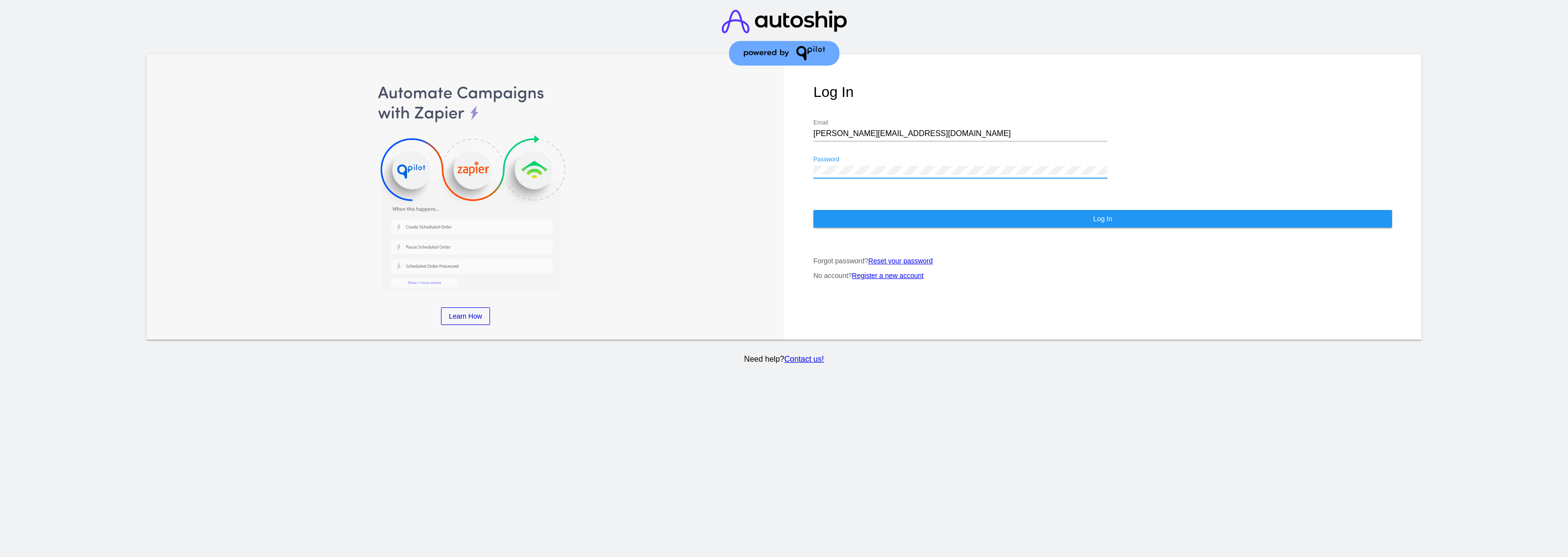
click at [757, 203] on div "Log In [PERSON_NAME][EMAIL_ADDRESS][DOMAIN_NAME] Email Password Log In Forgot p…" at bounding box center [1102, 197] width 638 height 285
click at [757, 211] on button "Log In" at bounding box center [1102, 219] width 579 height 18
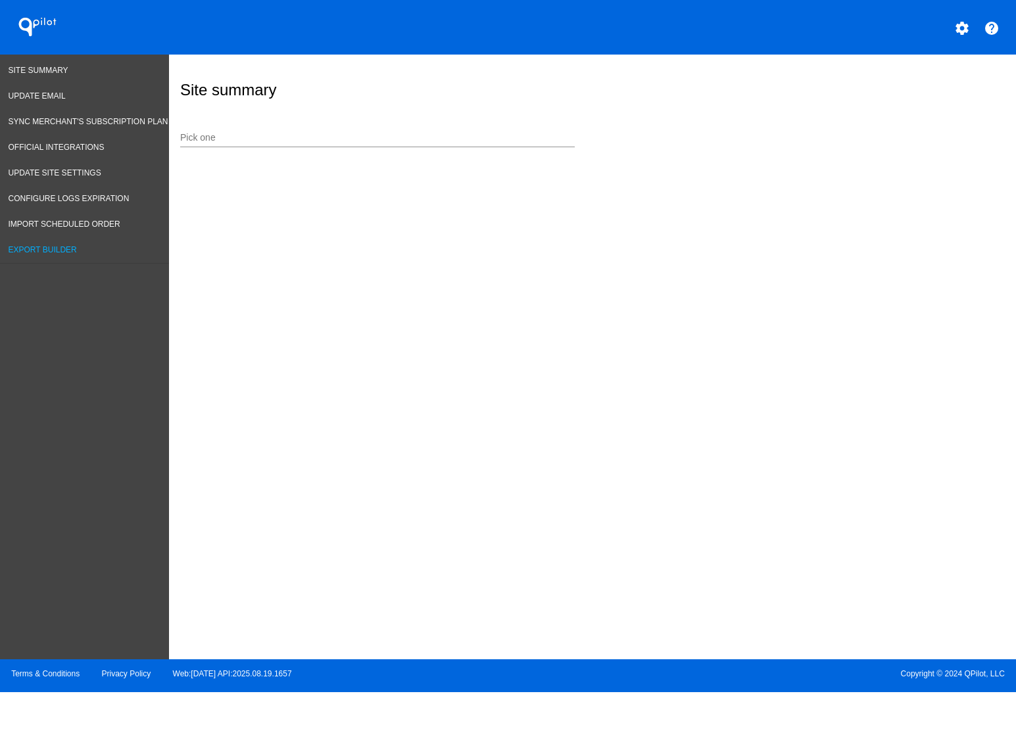
click at [53, 242] on link "Export Builder" at bounding box center [84, 250] width 169 height 26
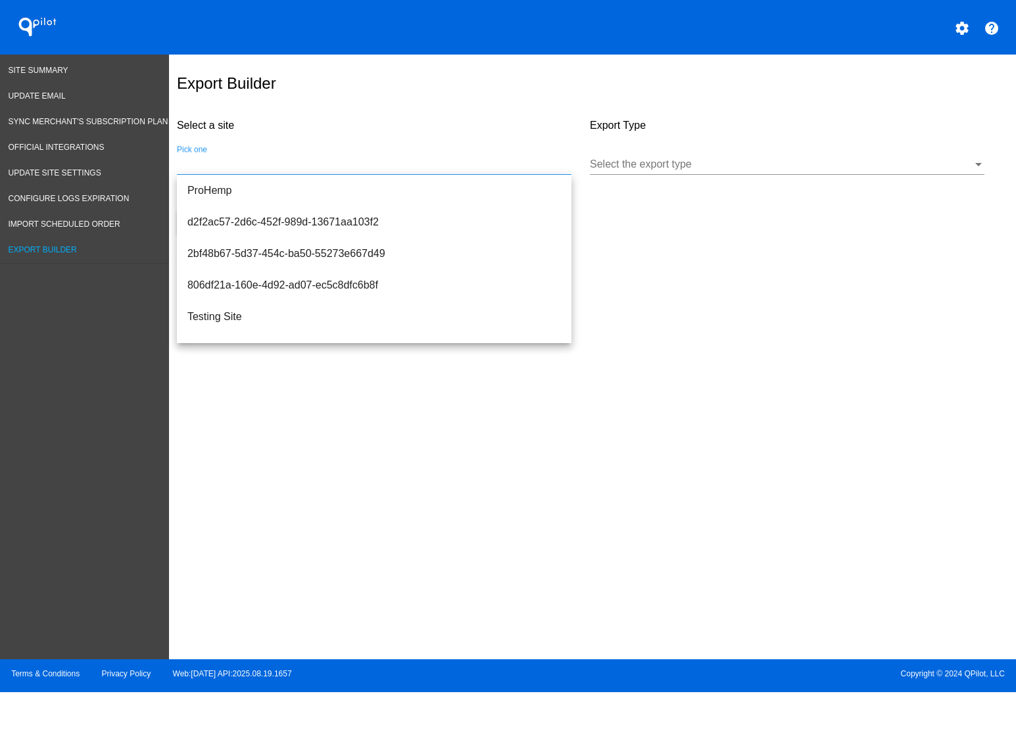
click at [464, 160] on input "Pick one" at bounding box center [374, 165] width 395 height 12
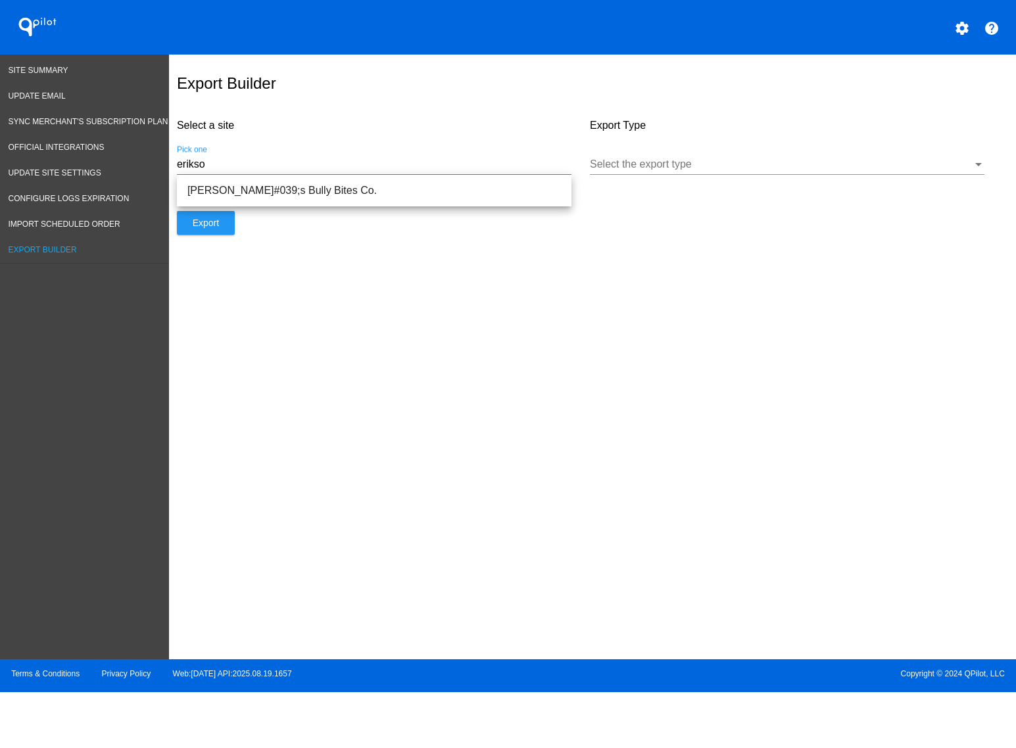
click at [452, 165] on input "erikso" at bounding box center [374, 165] width 395 height 12
click at [431, 178] on span "[PERSON_NAME]#039;s Bully Bites Co." at bounding box center [374, 191] width 374 height 32
type input "[PERSON_NAME]#039;s Bully Bites Co."
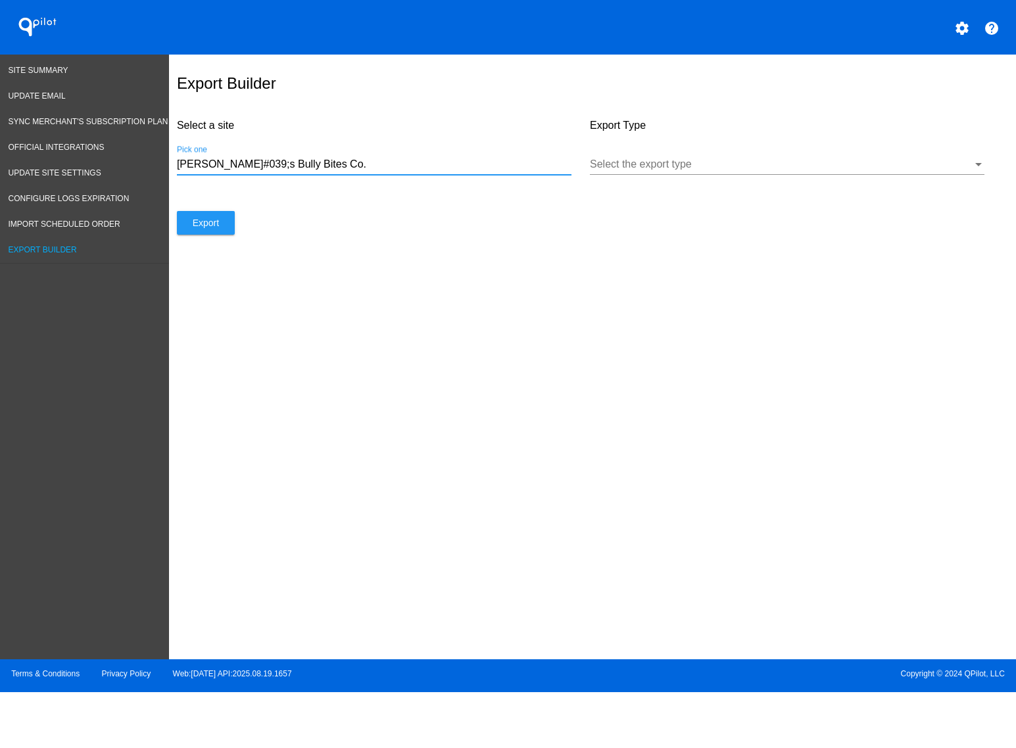
click at [729, 161] on div at bounding box center [781, 165] width 383 height 12
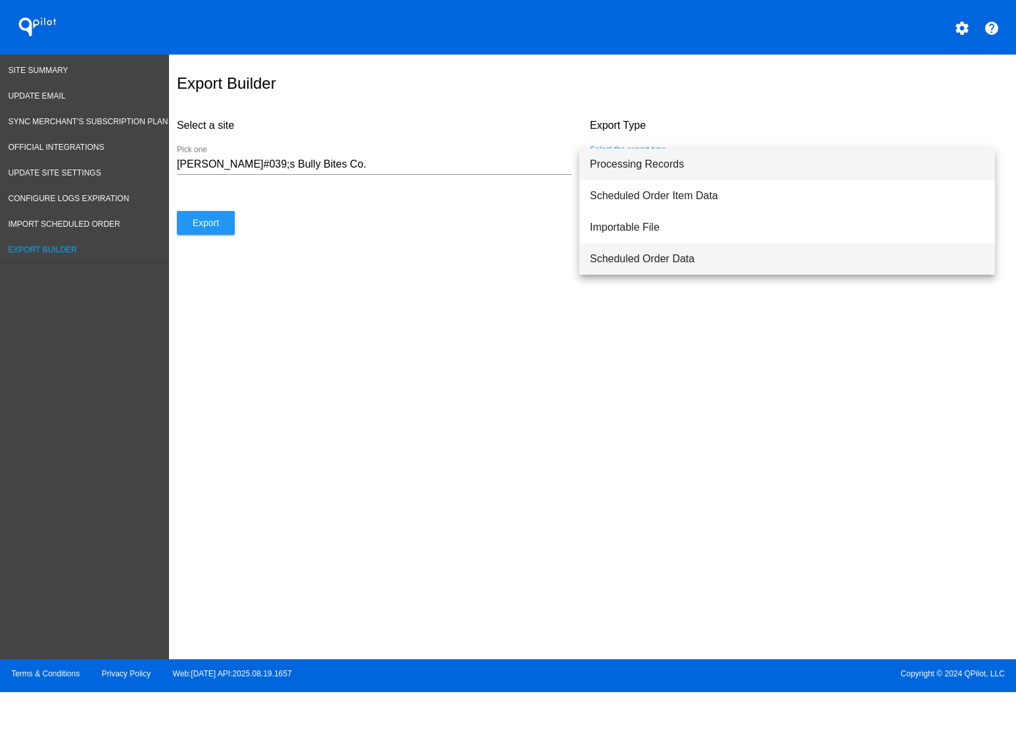
click at [681, 257] on span "Scheduled Order Data" at bounding box center [787, 259] width 395 height 32
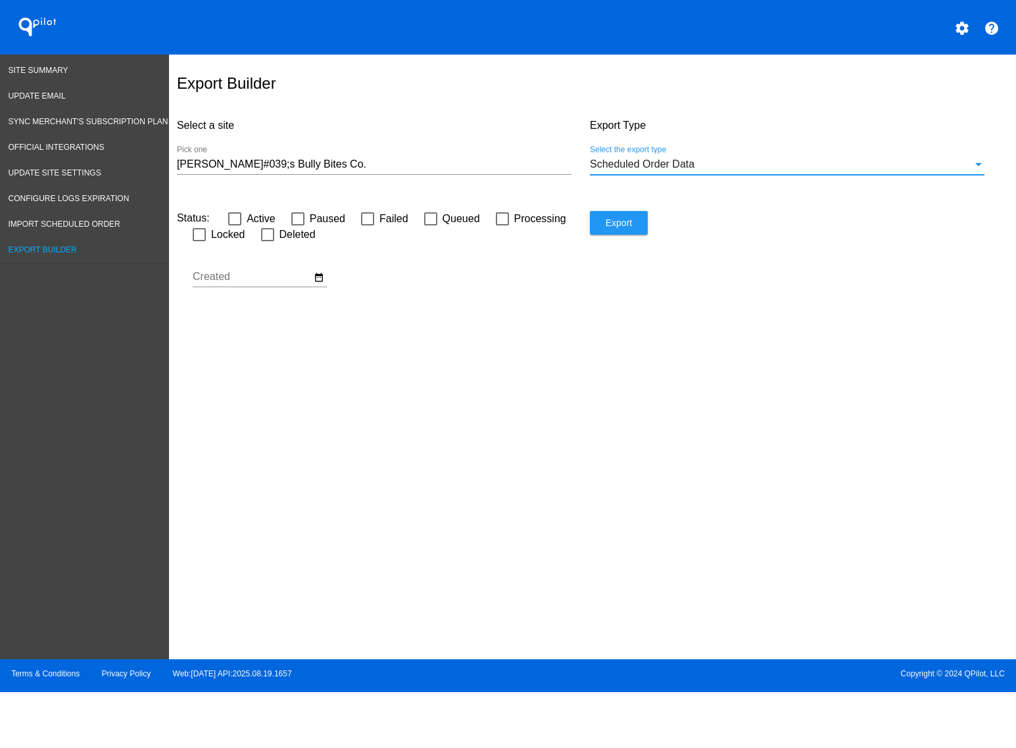
click at [239, 218] on div at bounding box center [234, 218] width 13 height 13
click at [235, 226] on input "Active" at bounding box center [234, 226] width 1 height 1
checkbox input "true"
click at [376, 221] on label "Failed" at bounding box center [384, 219] width 47 height 16
click at [368, 226] on input "Failed" at bounding box center [367, 226] width 1 height 1
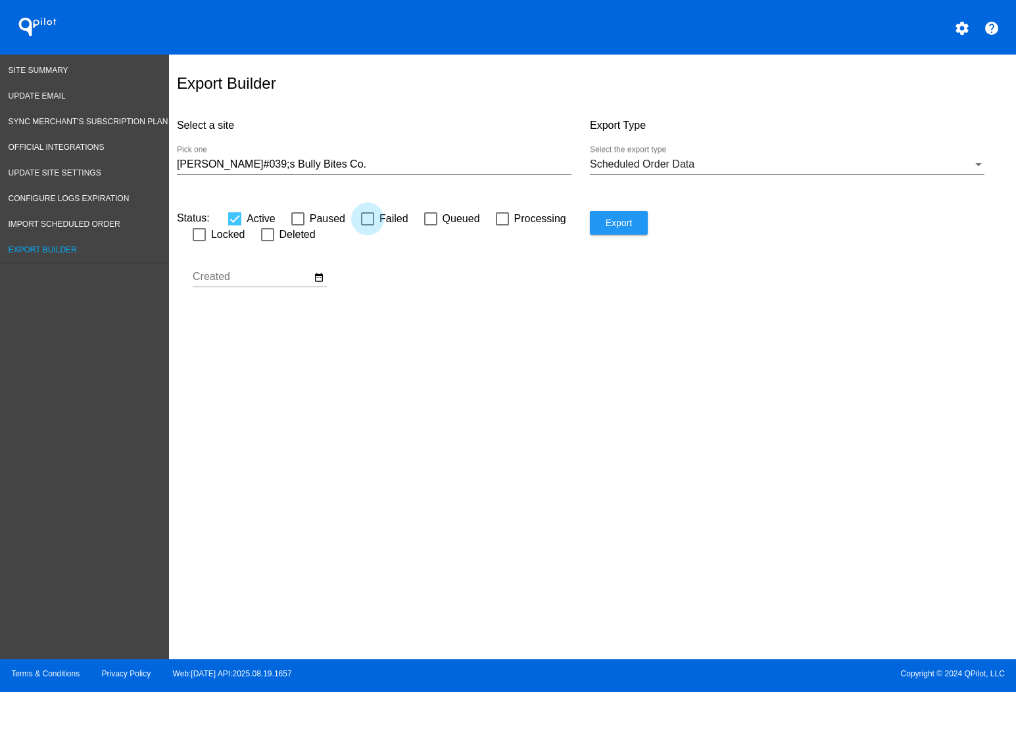
checkbox input "true"
drag, startPoint x: 426, startPoint y: 221, endPoint x: 453, endPoint y: 222, distance: 27.0
click at [431, 222] on div at bounding box center [430, 218] width 13 height 13
click at [431, 226] on input "Queued" at bounding box center [430, 226] width 1 height 1
checkbox input "true"
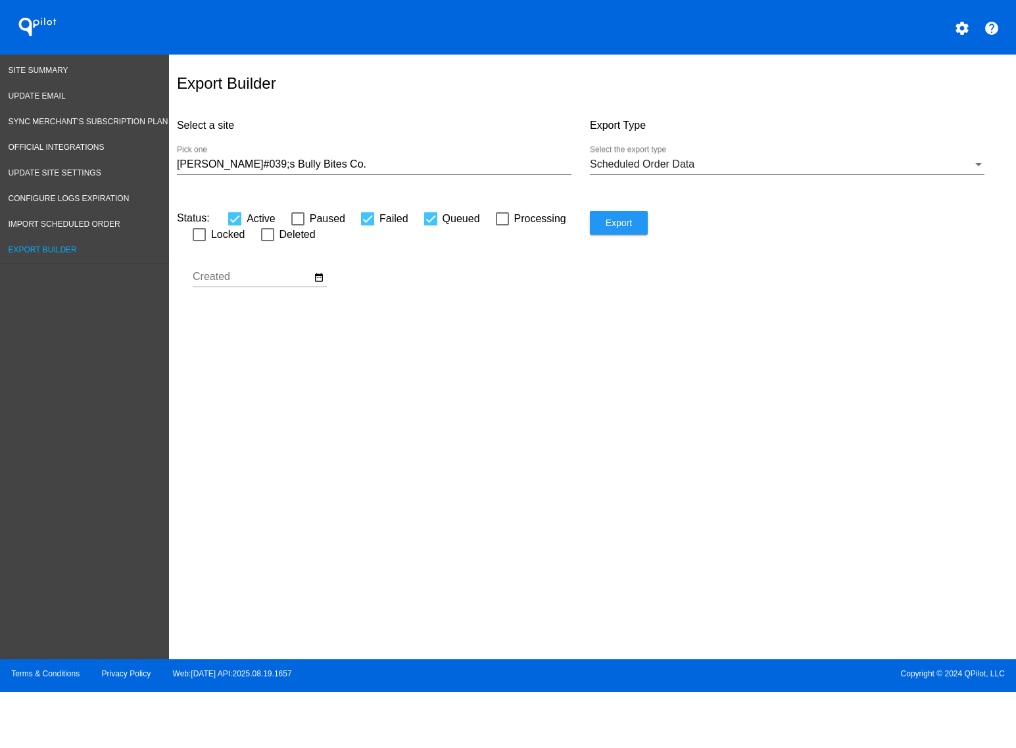
click at [508, 219] on label "Processing" at bounding box center [531, 219] width 70 height 16
click at [502, 226] on input "Processing" at bounding box center [502, 226] width 1 height 1
checkbox input "true"
click at [298, 216] on div at bounding box center [297, 218] width 13 height 13
click at [298, 226] on input "Paused" at bounding box center [297, 226] width 1 height 1
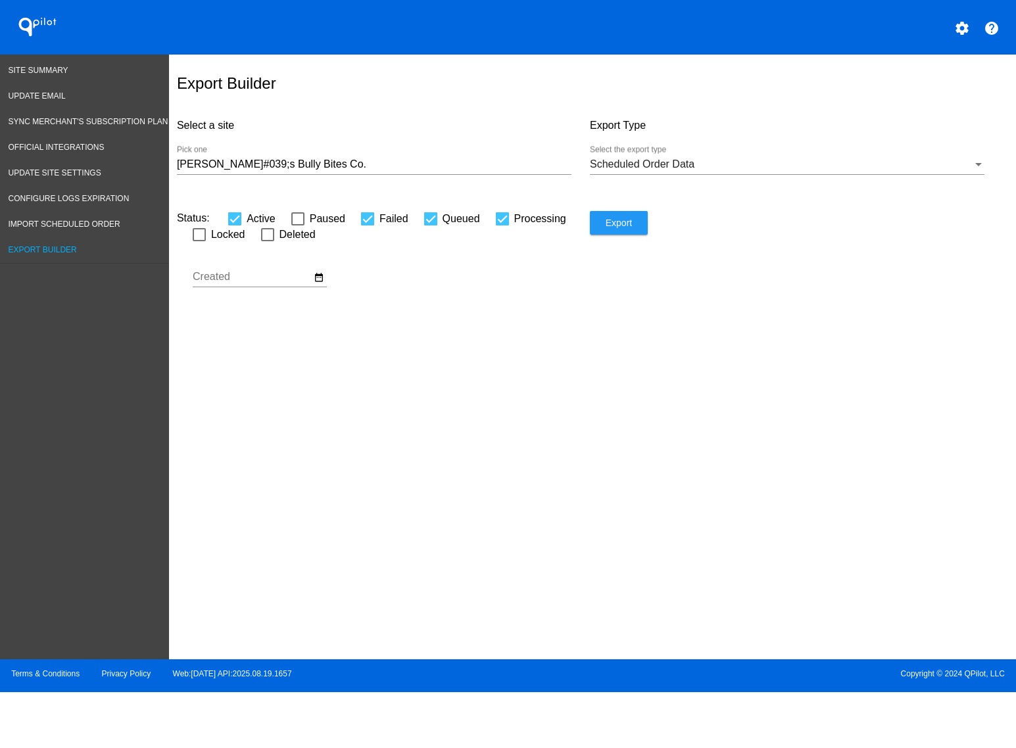
checkbox input "true"
drag, startPoint x: 196, startPoint y: 238, endPoint x: 205, endPoint y: 237, distance: 9.3
click at [204, 238] on div at bounding box center [199, 234] width 13 height 13
click at [199, 241] on input "Locked" at bounding box center [199, 241] width 1 height 1
checkbox input "true"
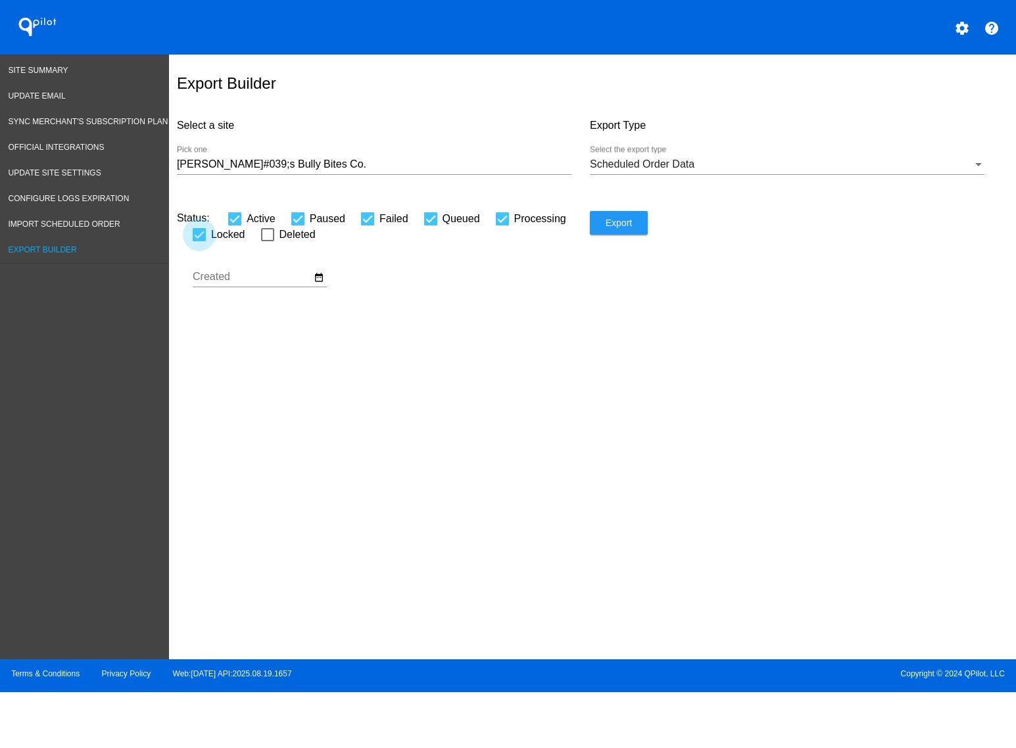
click at [250, 237] on mat-checkbox "Deleted" at bounding box center [280, 233] width 70 height 11
drag, startPoint x: 277, startPoint y: 238, endPoint x: 377, endPoint y: 240, distance: 100.0
click at [278, 238] on label "Deleted" at bounding box center [288, 235] width 55 height 16
click at [268, 241] on input "Deleted" at bounding box center [267, 241] width 1 height 1
checkbox input "true"
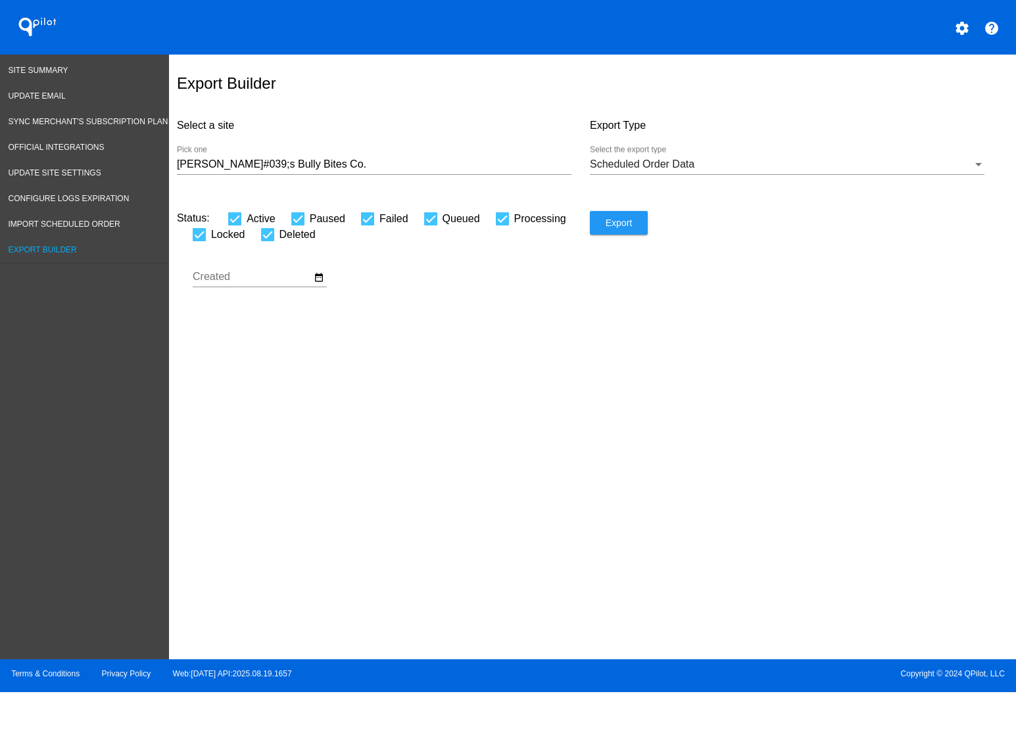
click at [614, 224] on span "Export" at bounding box center [619, 223] width 26 height 11
